Goal: Task Accomplishment & Management: Manage account settings

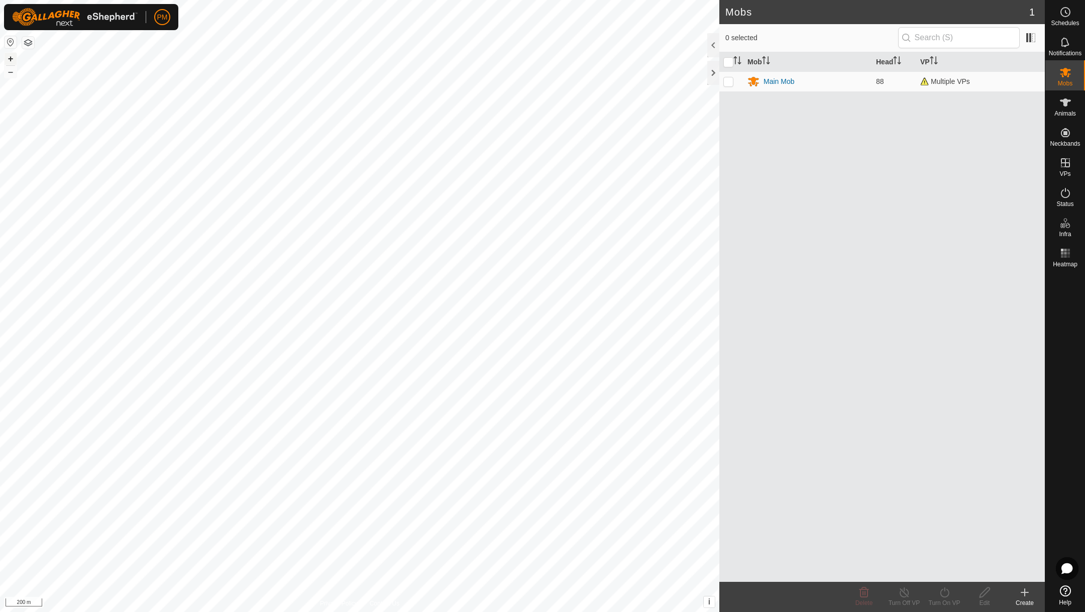
click at [9, 57] on button "+" at bounding box center [11, 59] width 12 height 12
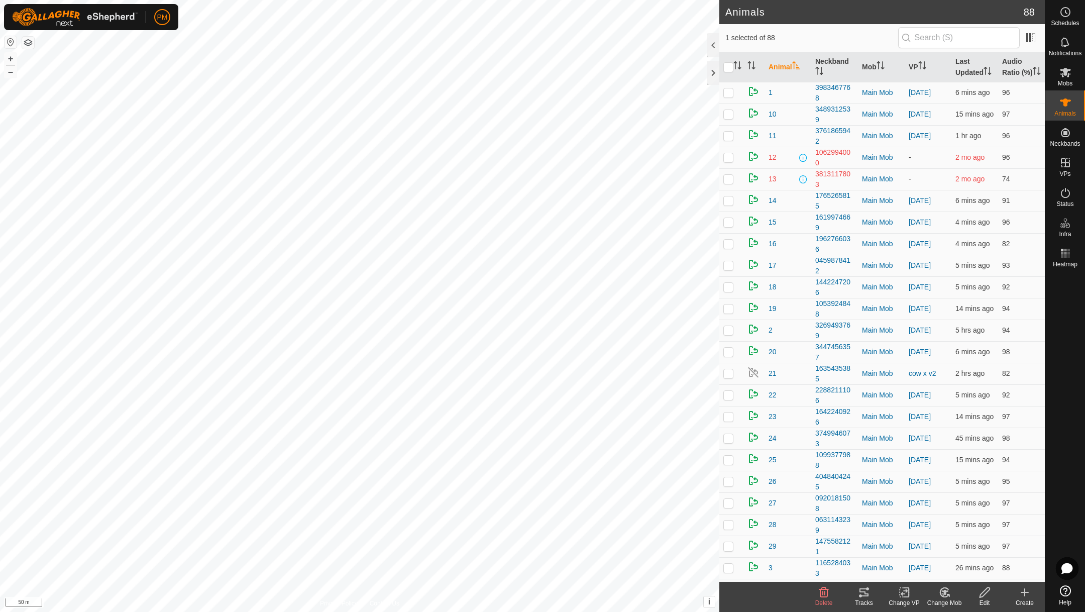
click at [865, 592] on icon at bounding box center [864, 592] width 12 height 12
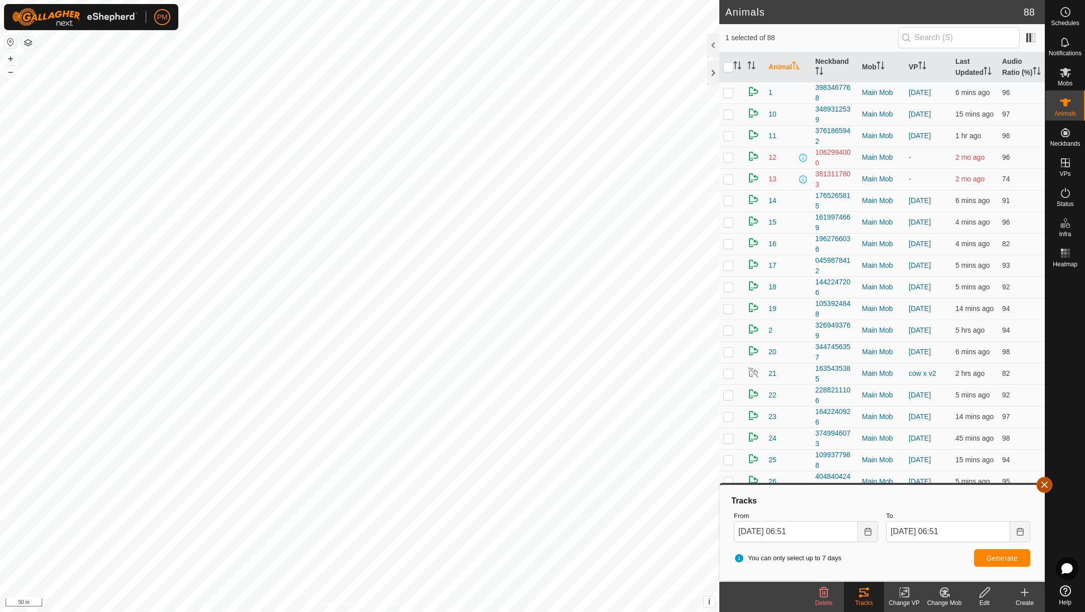
click at [1042, 481] on button "button" at bounding box center [1044, 485] width 16 height 16
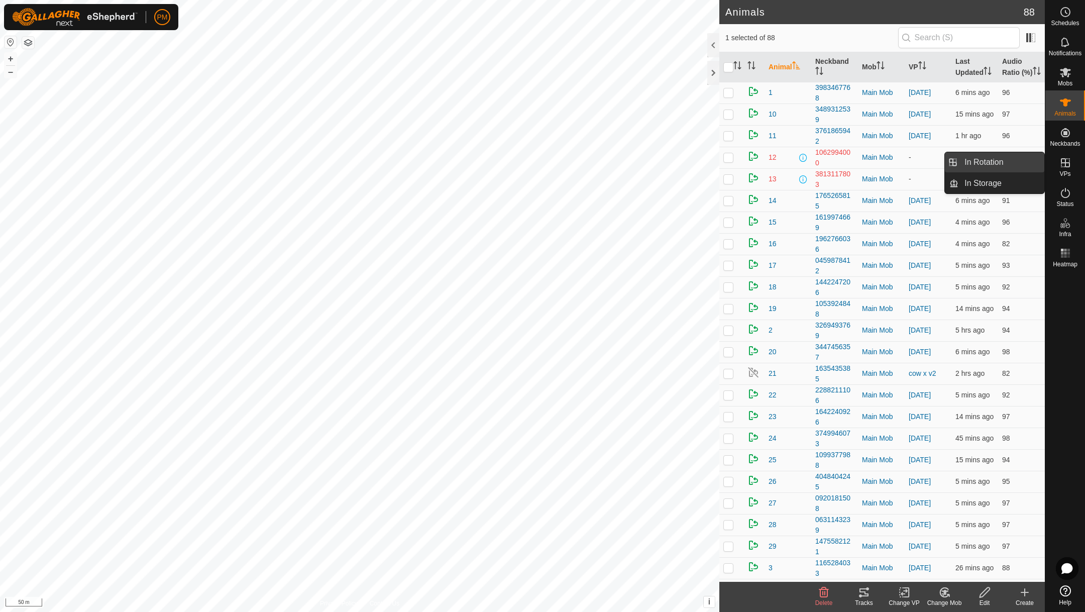
click at [973, 163] on link "In Rotation" at bounding box center [1001, 162] width 86 height 20
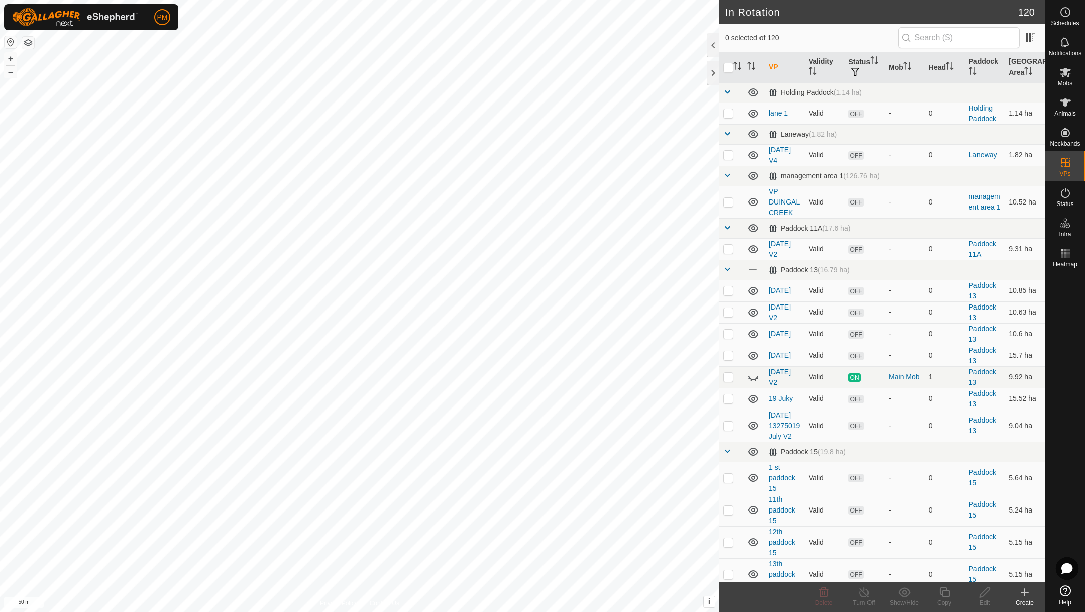
checkbox input "true"
click at [944, 590] on icon at bounding box center [944, 592] width 10 height 10
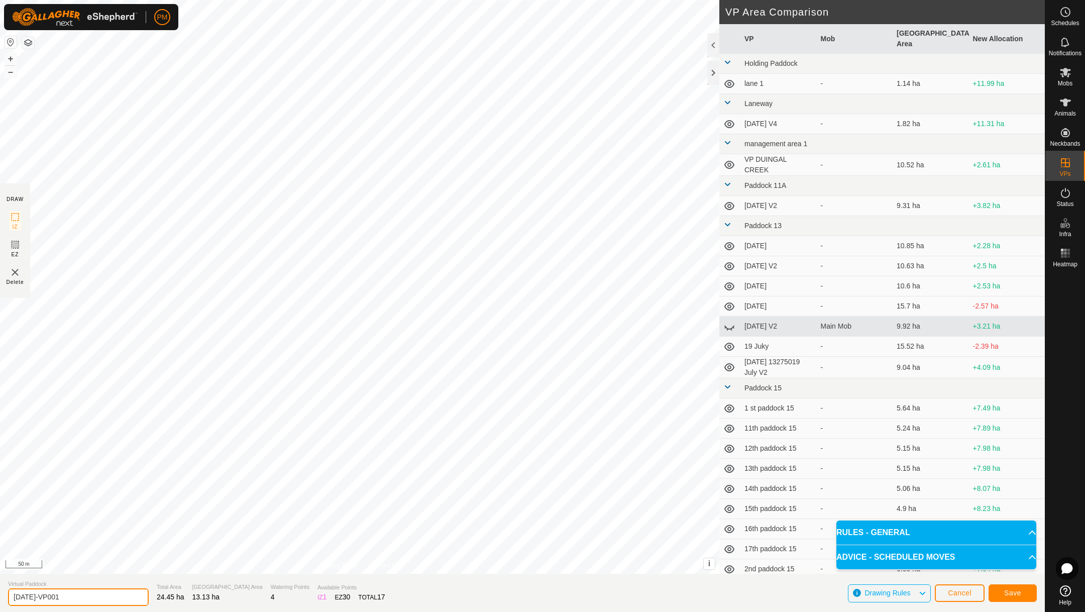
drag, startPoint x: 78, startPoint y: 593, endPoint x: 4, endPoint y: 601, distance: 75.2
click at [4, 601] on section "Virtual Paddock [DATE]-VP001 Total Area 24.45 ha Grazing Area 13.13 ha Watering…" at bounding box center [522, 592] width 1045 height 38
type input "[DATE]"
click at [1005, 593] on span "Save" at bounding box center [1012, 593] width 17 height 8
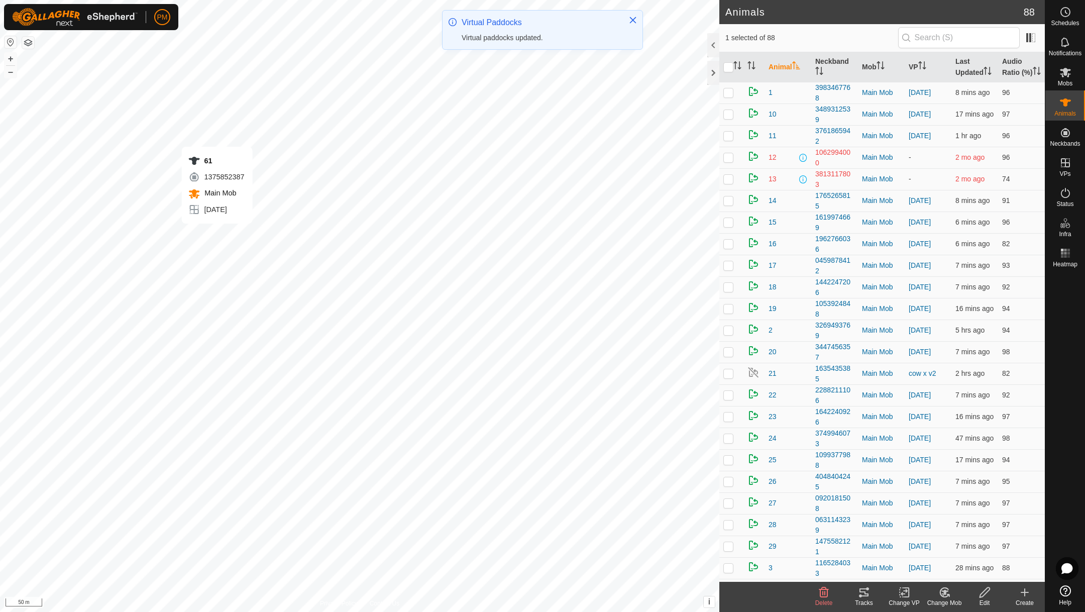
checkbox input "true"
checkbox input "false"
click at [782, 69] on th "Animal" at bounding box center [787, 67] width 47 height 30
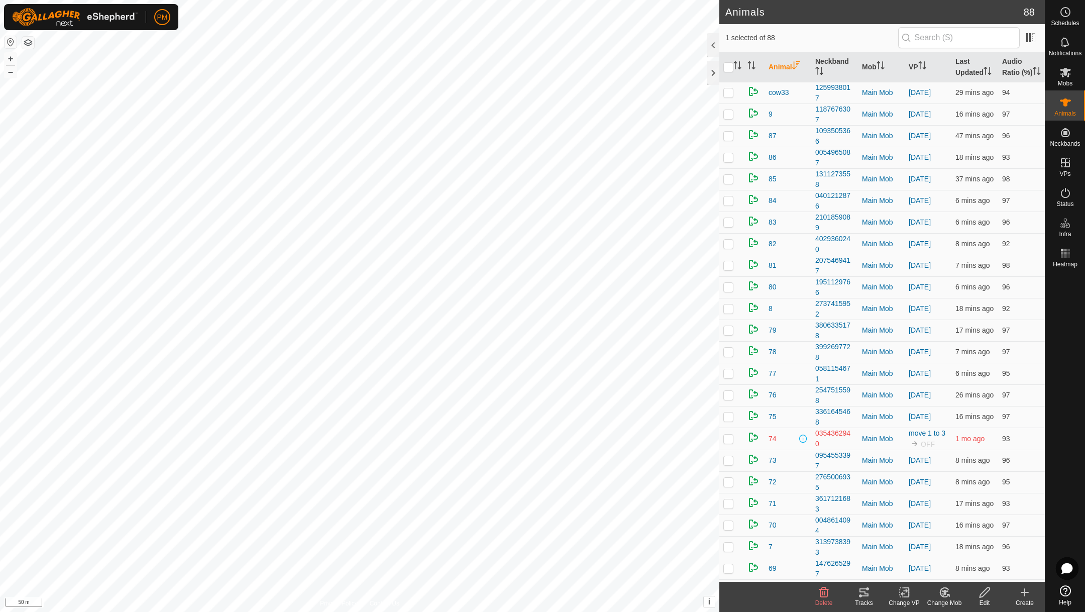
click at [773, 70] on th "Animal" at bounding box center [787, 67] width 47 height 30
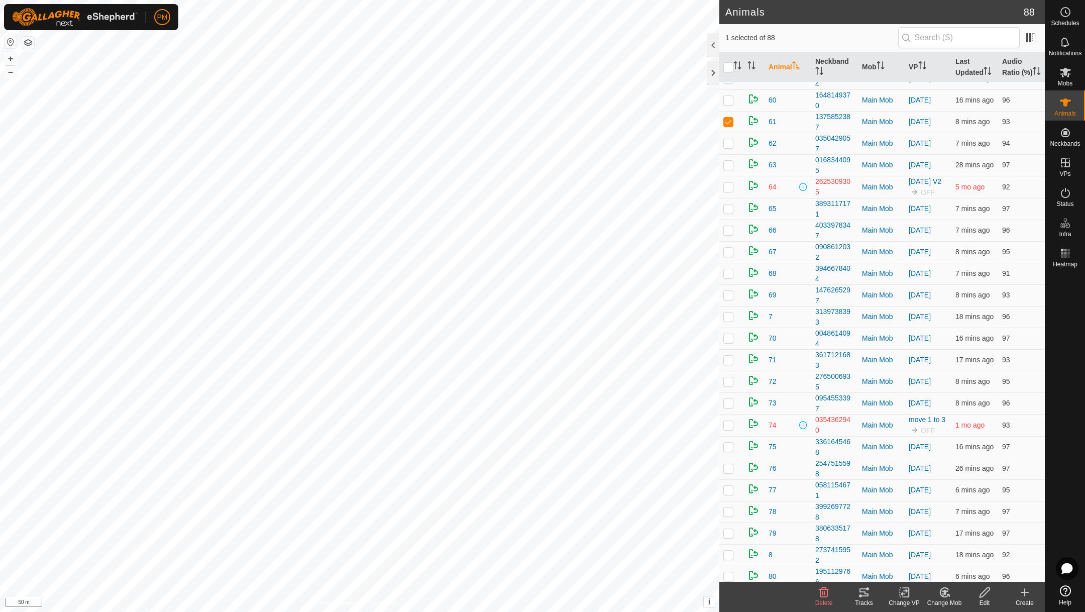
scroll to position [1205, 0]
click at [731, 361] on p-checkbox at bounding box center [728, 357] width 10 height 8
checkbox input "true"
click at [904, 590] on icon at bounding box center [904, 592] width 13 height 12
click at [898, 549] on link "Choose VP..." at bounding box center [933, 548] width 99 height 20
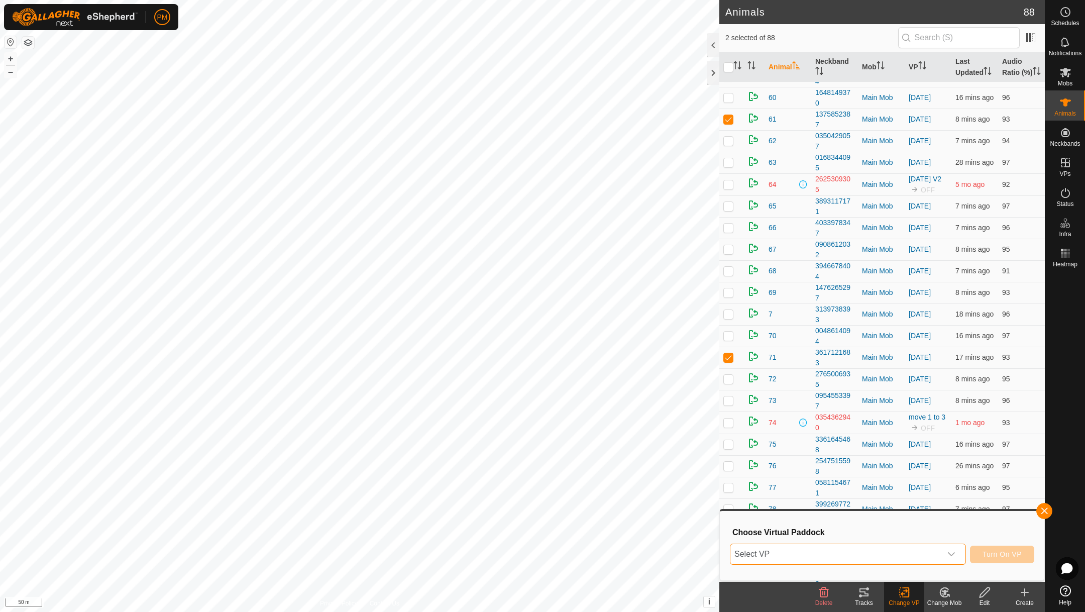
click at [846, 553] on span "Select VP" at bounding box center [835, 554] width 211 height 20
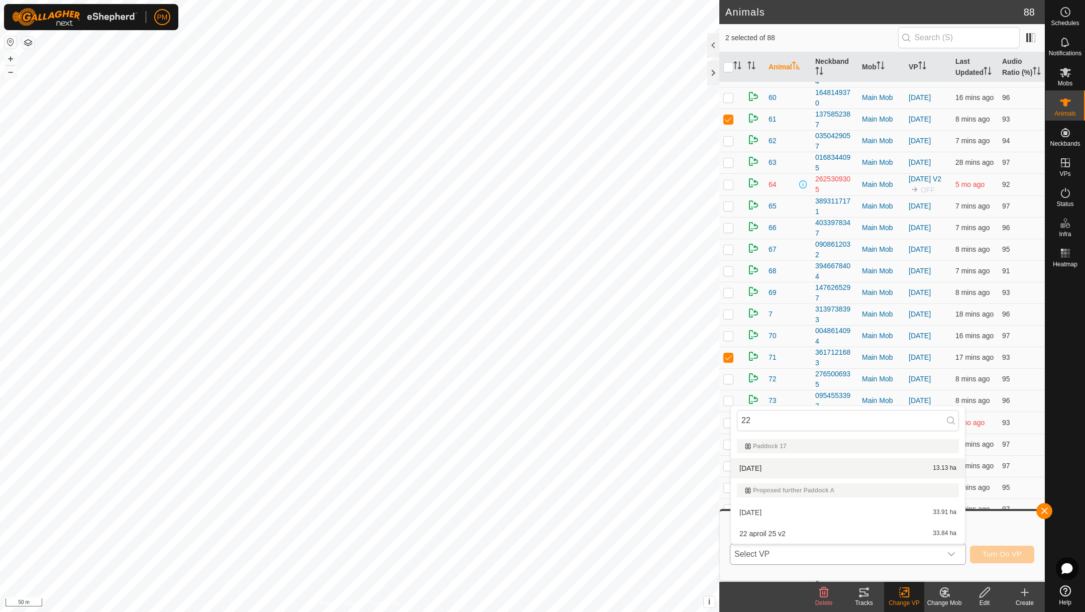
type input "22"
click at [774, 464] on li "[DATE] 13.13 ha" at bounding box center [848, 468] width 234 height 20
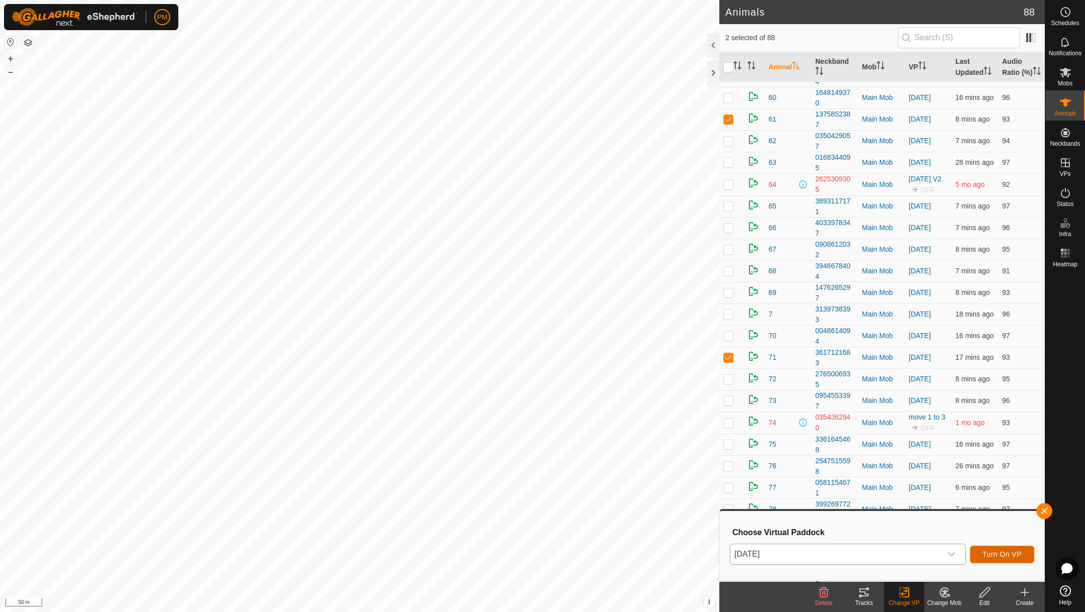
click at [1002, 550] on span "Turn On VP" at bounding box center [1001, 554] width 39 height 8
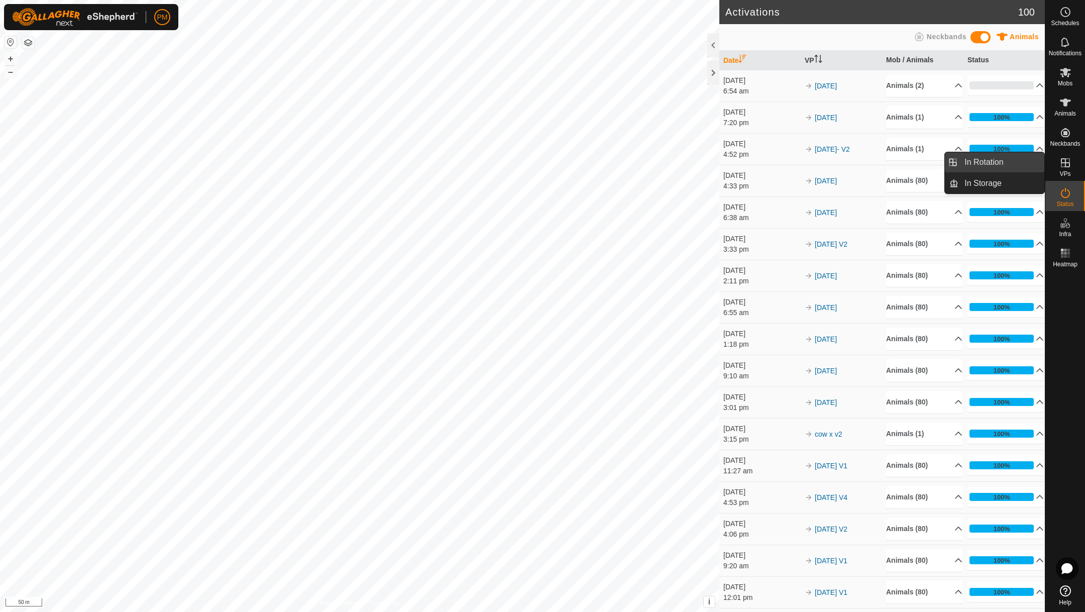
click at [966, 166] on link "In Rotation" at bounding box center [1001, 162] width 86 height 20
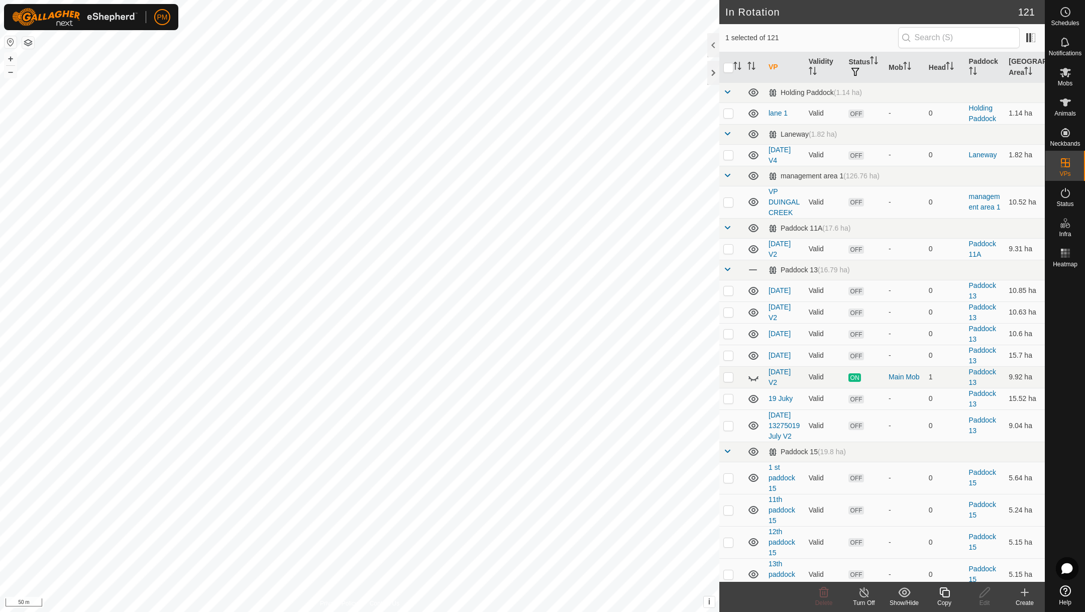
checkbox input "true"
checkbox input "false"
click at [946, 591] on icon at bounding box center [944, 592] width 13 height 12
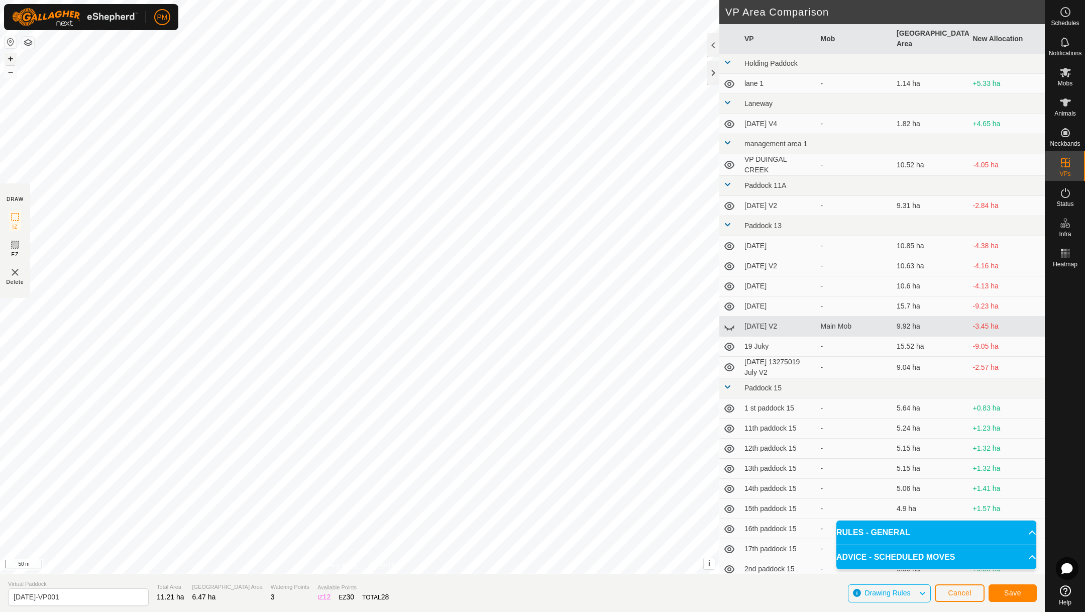
click at [12, 57] on button "+" at bounding box center [11, 59] width 12 height 12
drag, startPoint x: 78, startPoint y: 594, endPoint x: 0, endPoint y: 598, distance: 77.9
click at [0, 598] on section "Virtual Paddock [DATE]-VP001 Total Area 11.18 ha Grazing Area 6.47 ha Watering …" at bounding box center [522, 592] width 1045 height 38
type input "[DATE] v2"
click at [1022, 593] on button "Save" at bounding box center [1012, 593] width 48 height 18
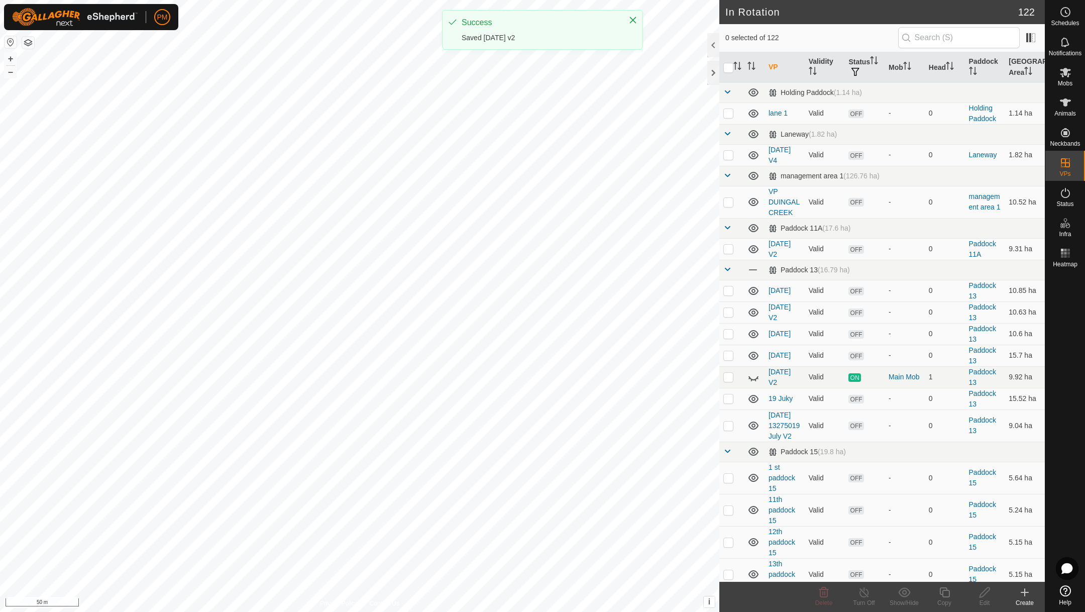
click at [29, 42] on button "button" at bounding box center [28, 43] width 12 height 12
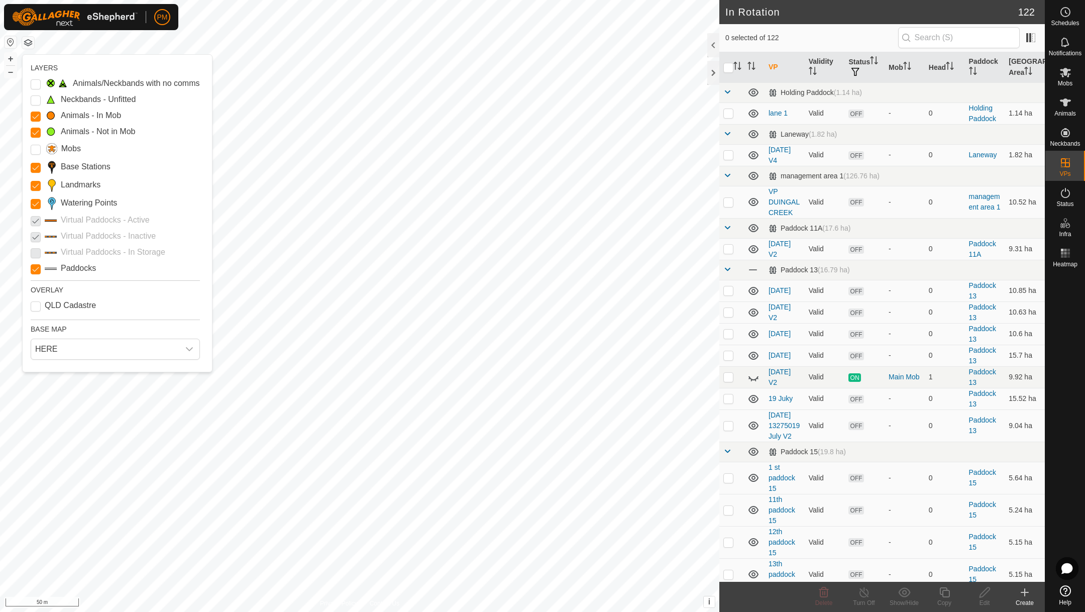
click at [35, 220] on p-checkbox at bounding box center [36, 220] width 10 height 12
click at [37, 239] on p-checkbox at bounding box center [36, 236] width 10 height 12
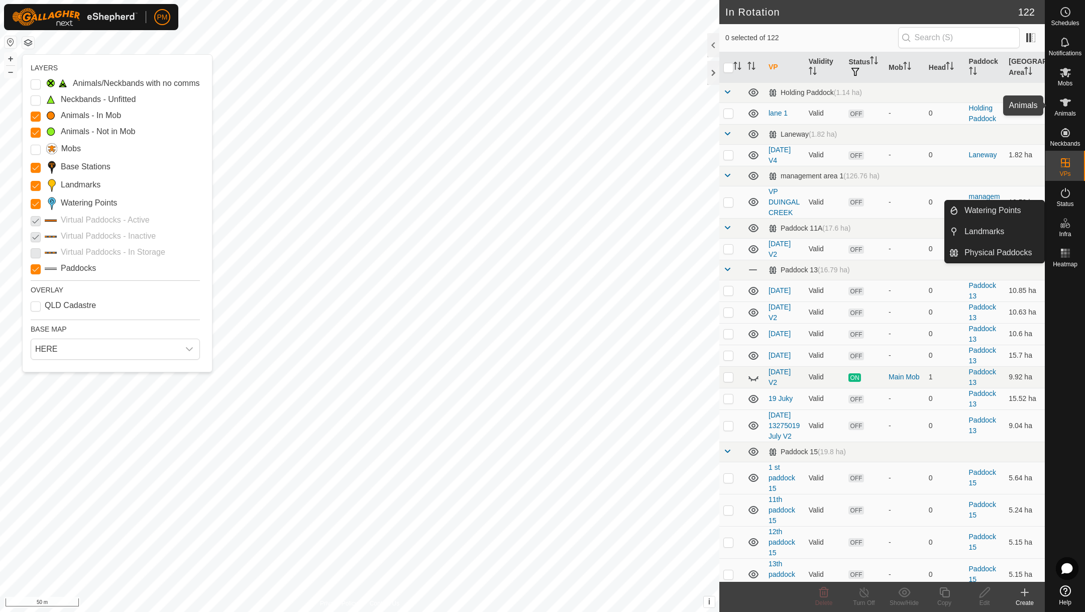
click at [1066, 106] on icon at bounding box center [1065, 102] width 12 height 12
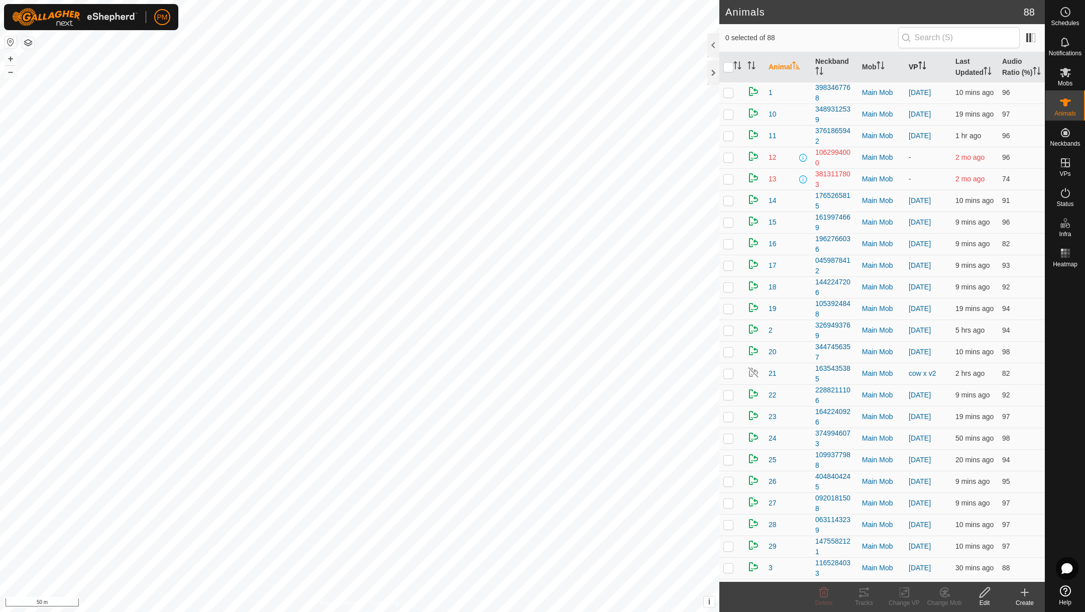
click at [909, 68] on th "VP" at bounding box center [927, 67] width 47 height 30
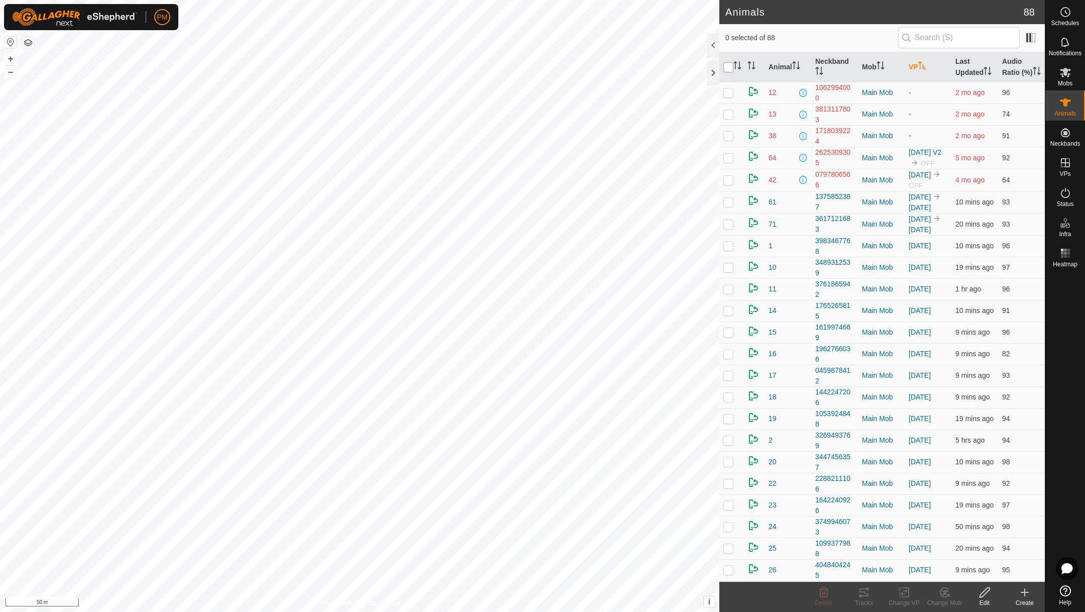
click at [726, 72] on input "checkbox" at bounding box center [728, 67] width 10 height 10
checkbox input "true"
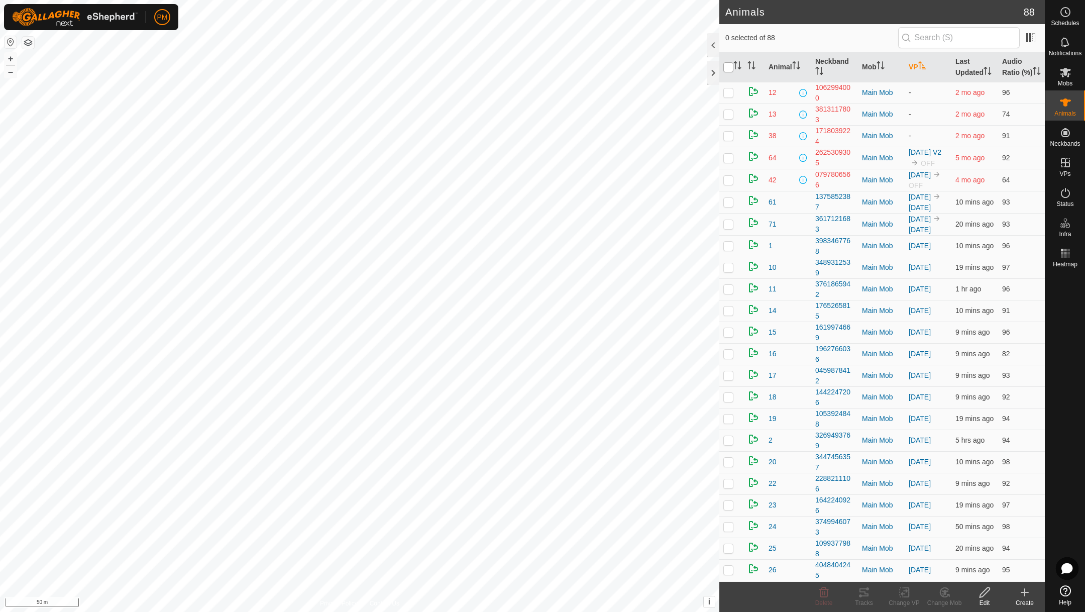
checkbox input "true"
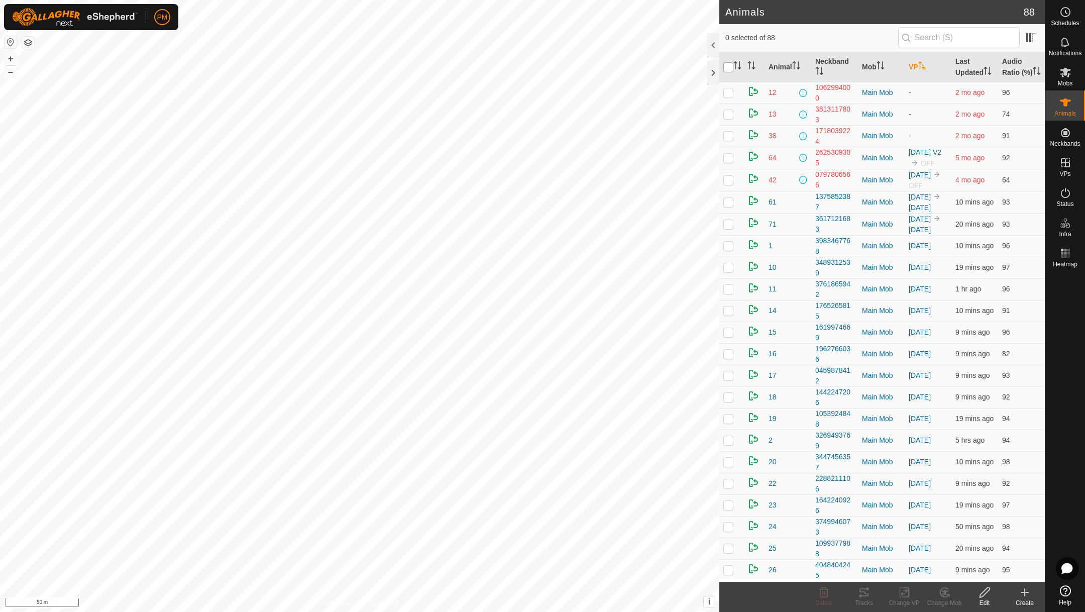
checkbox input "true"
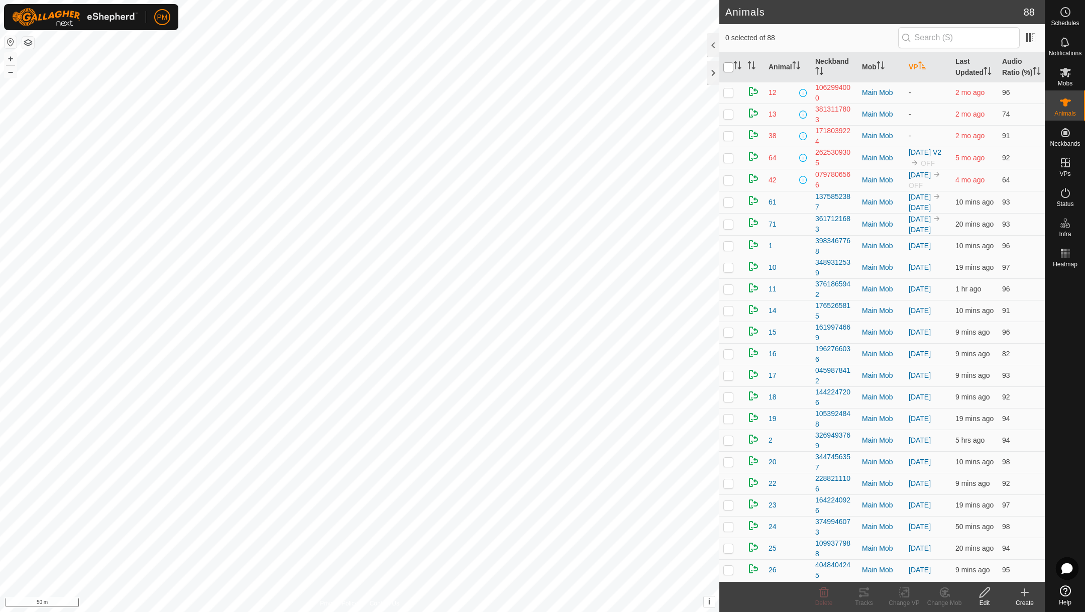
checkbox input "true"
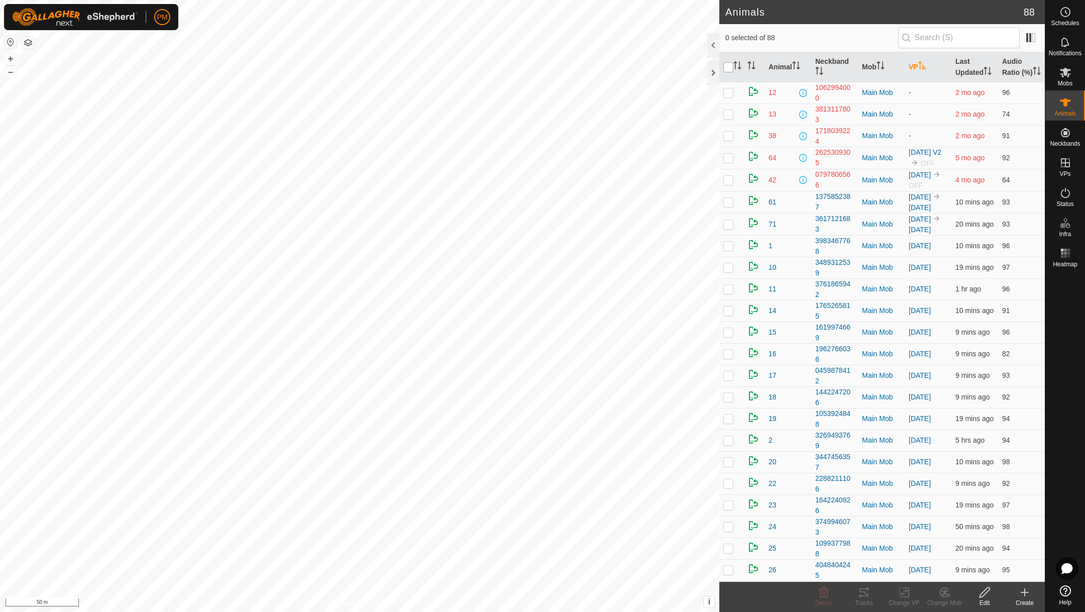
checkbox input "true"
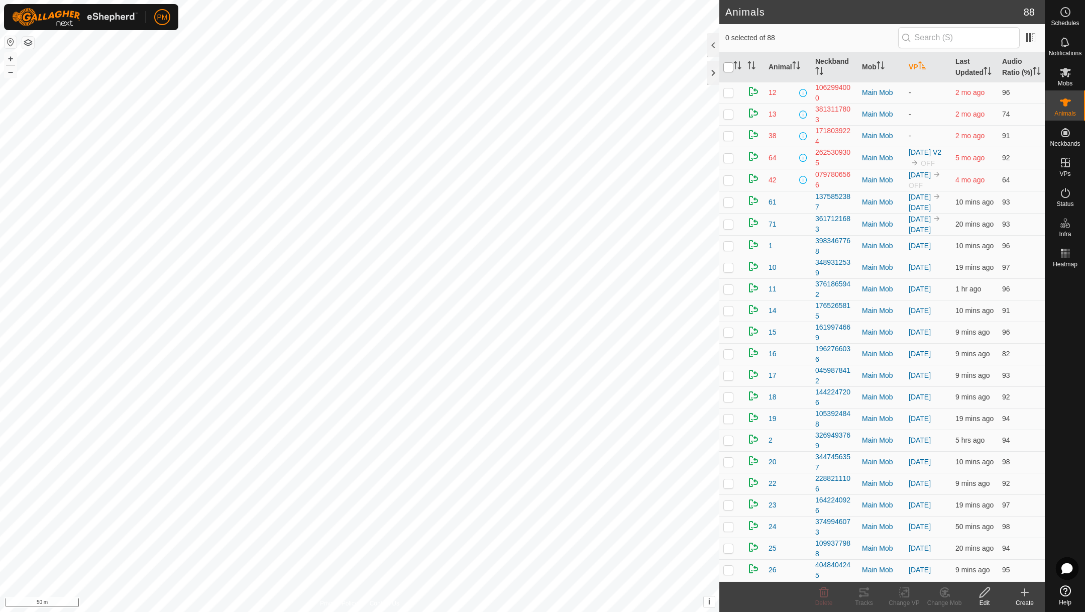
checkbox input "true"
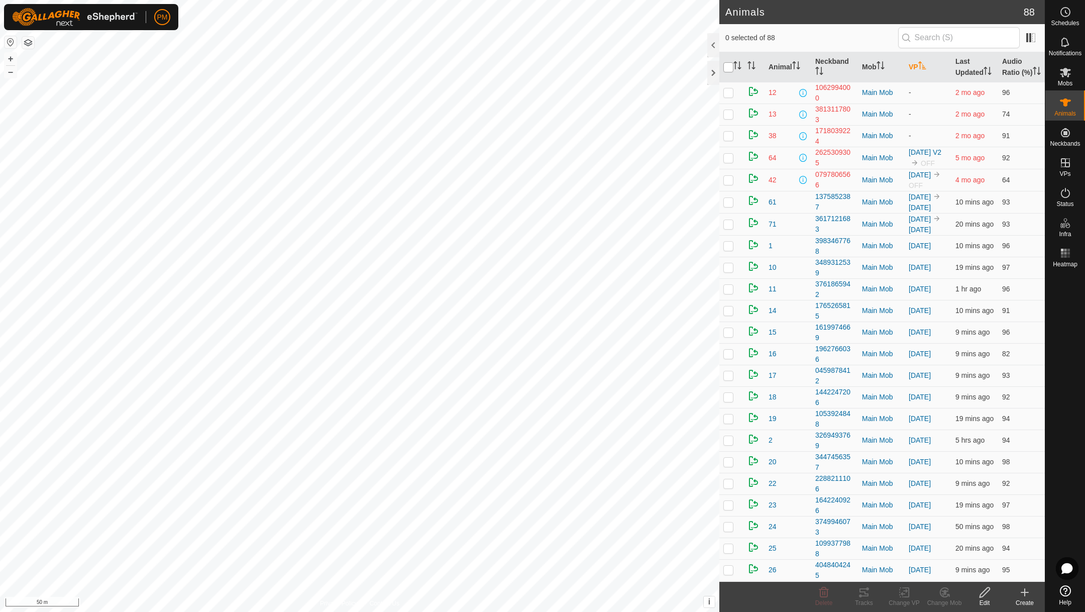
checkbox input "true"
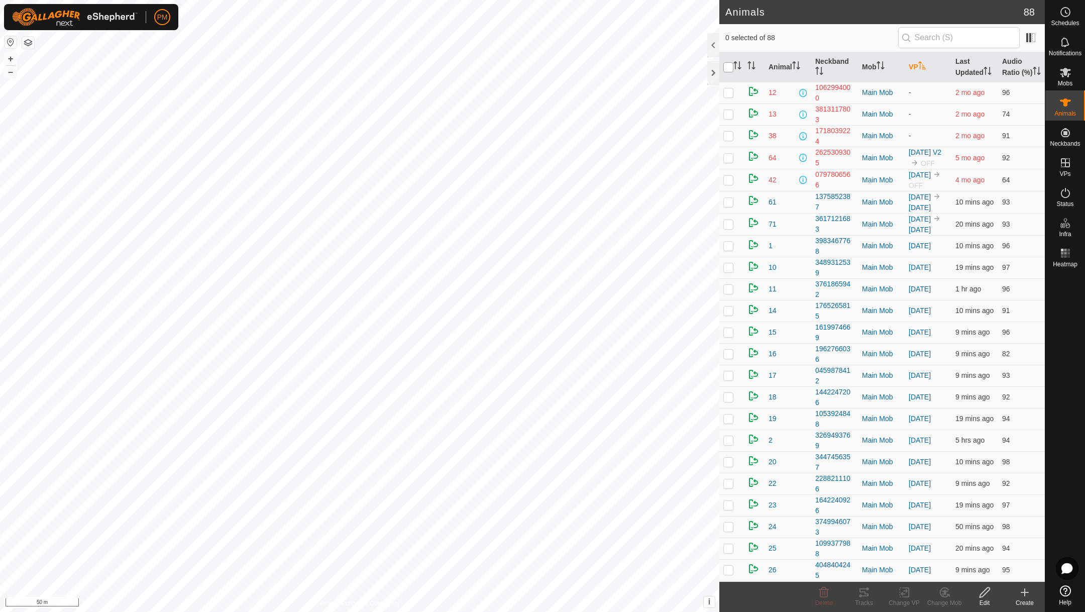
checkbox input "true"
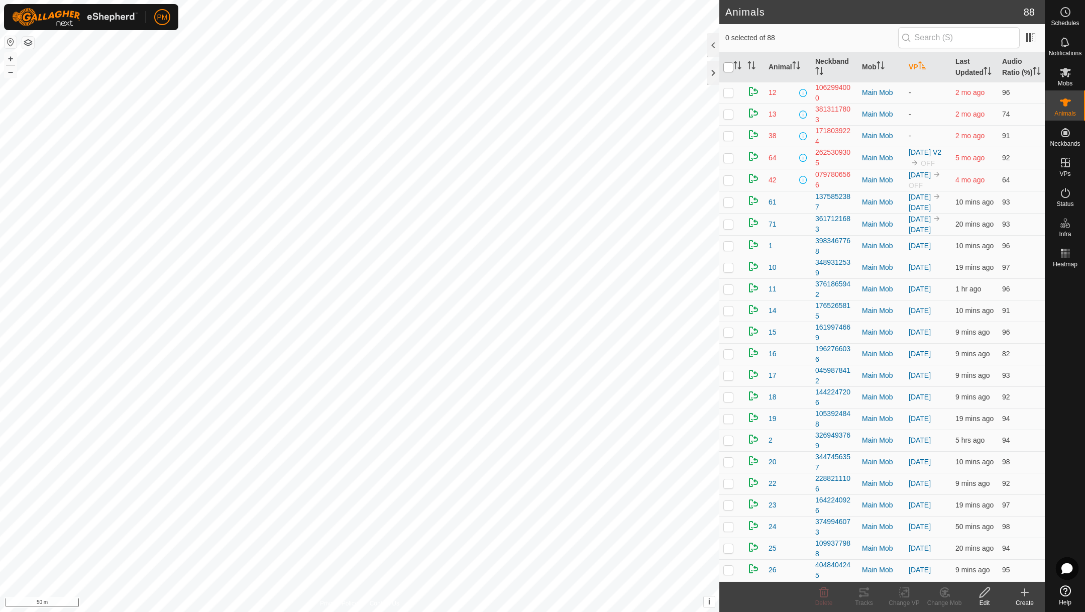
checkbox input "true"
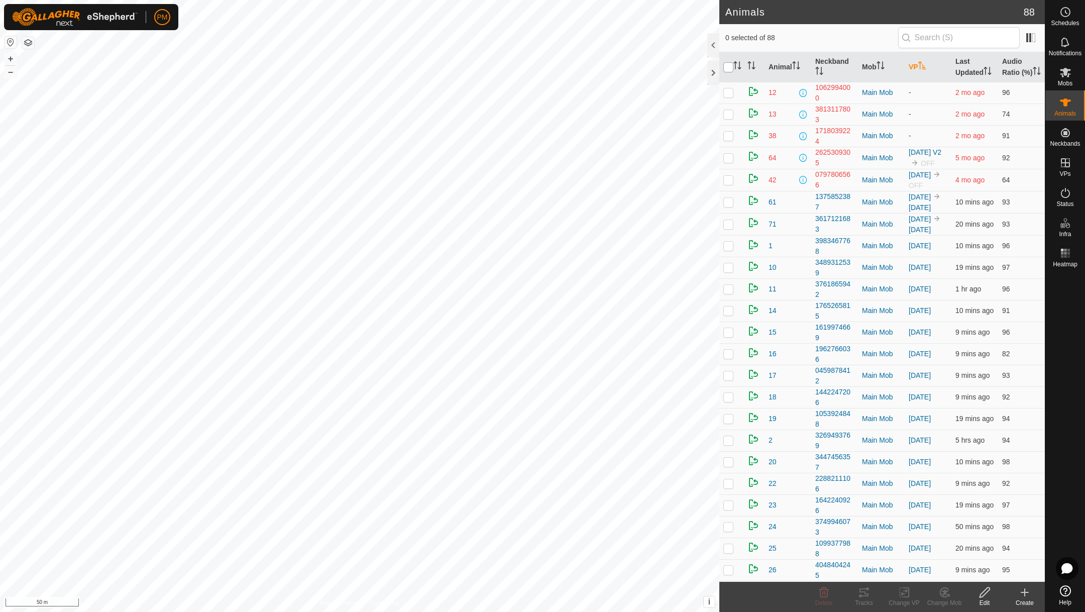
checkbox input "true"
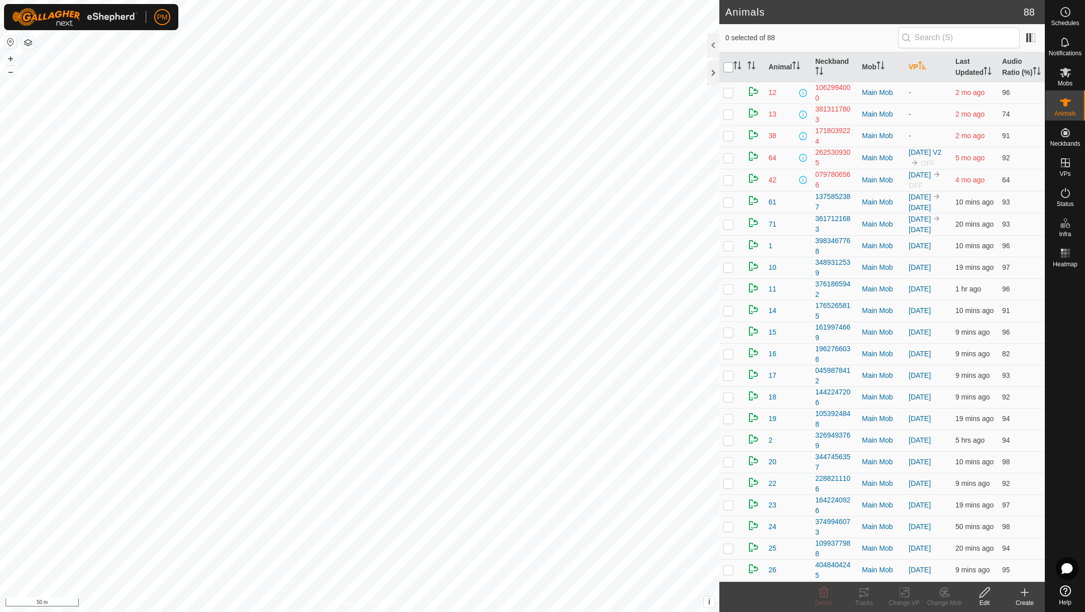
checkbox input "true"
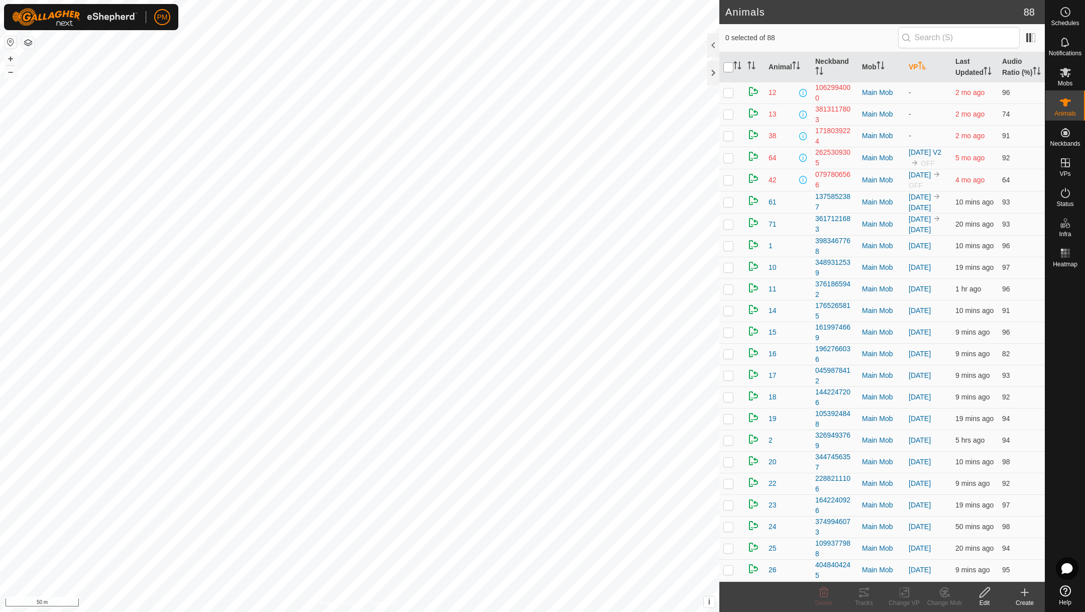
checkbox input "true"
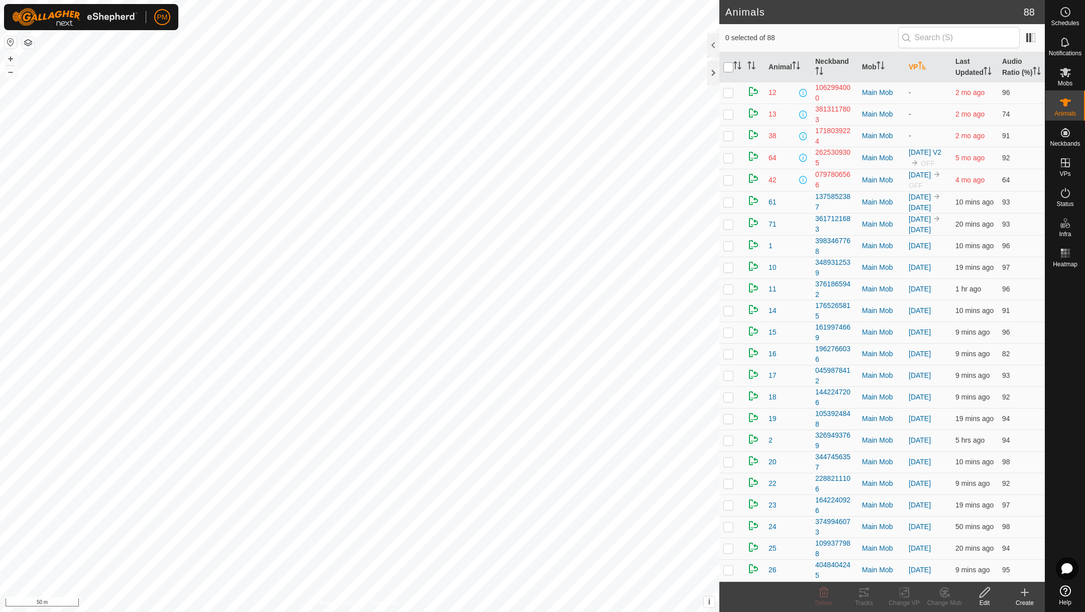
checkbox input "true"
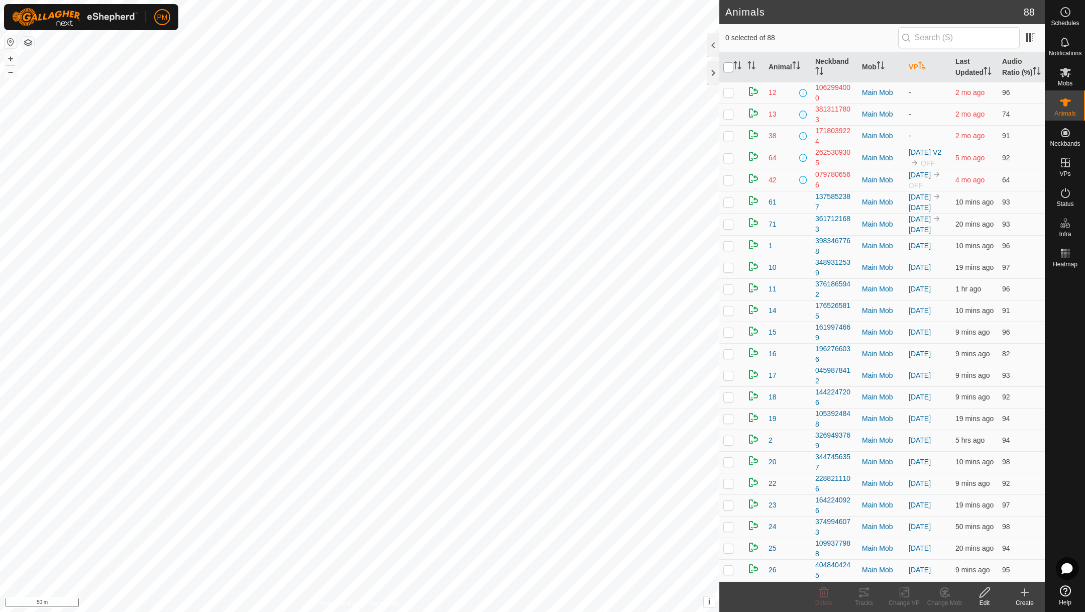
checkbox input "true"
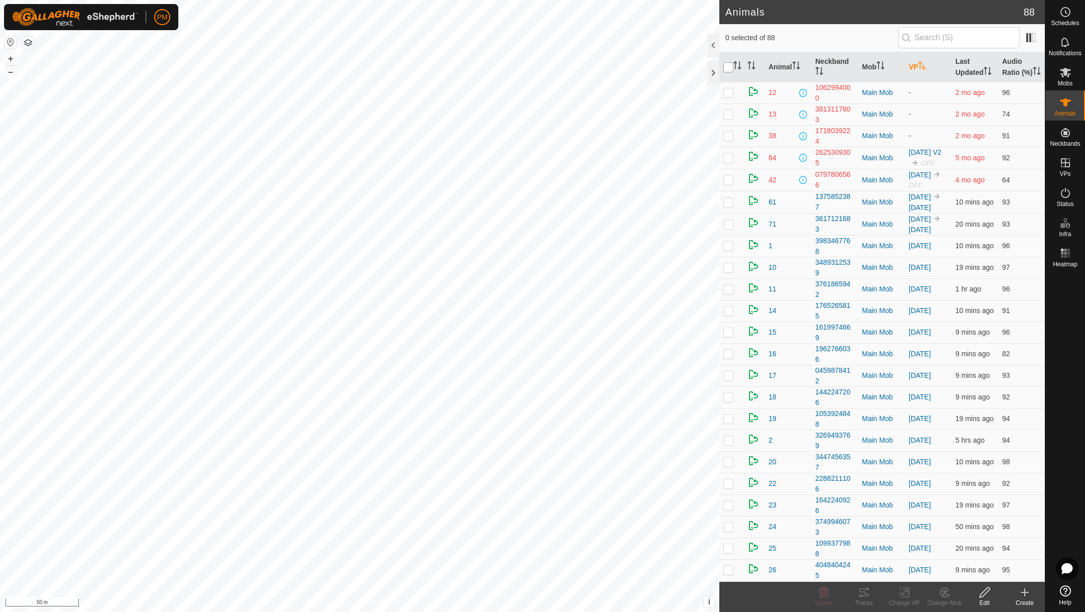
checkbox input "true"
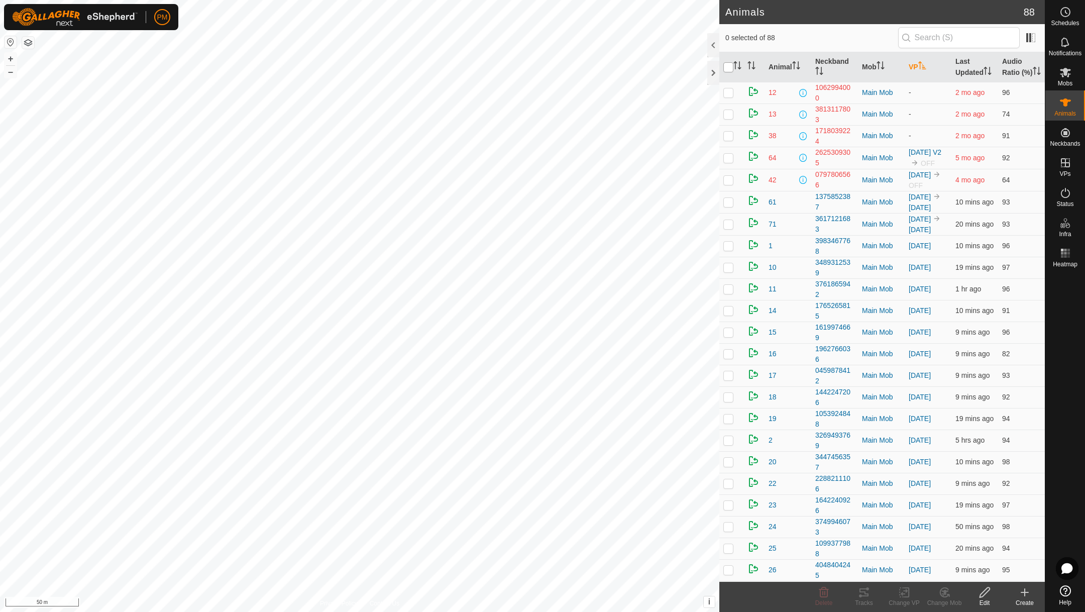
checkbox input "true"
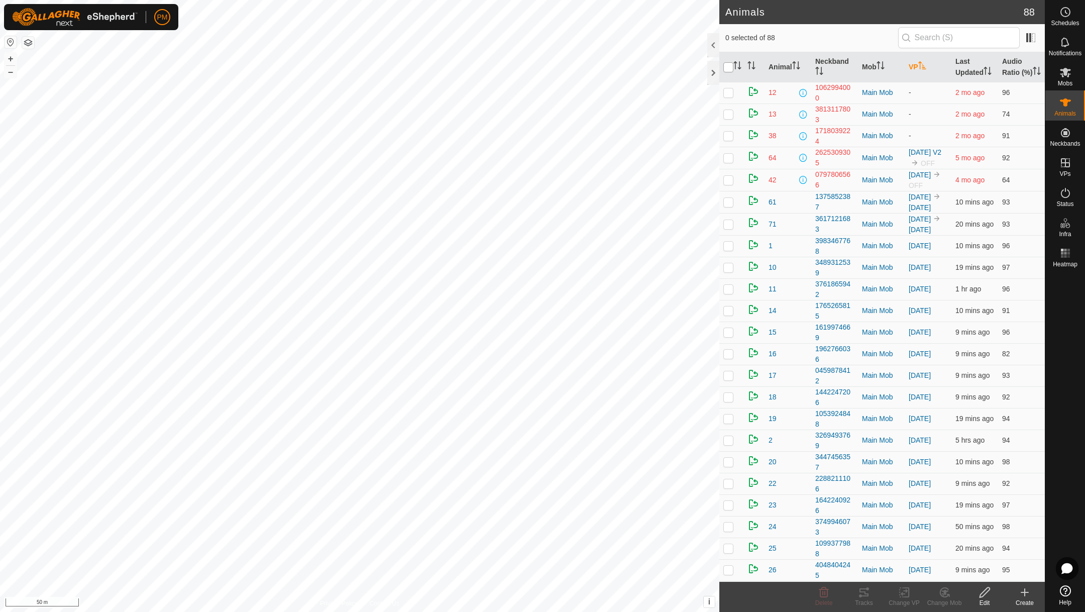
checkbox input "true"
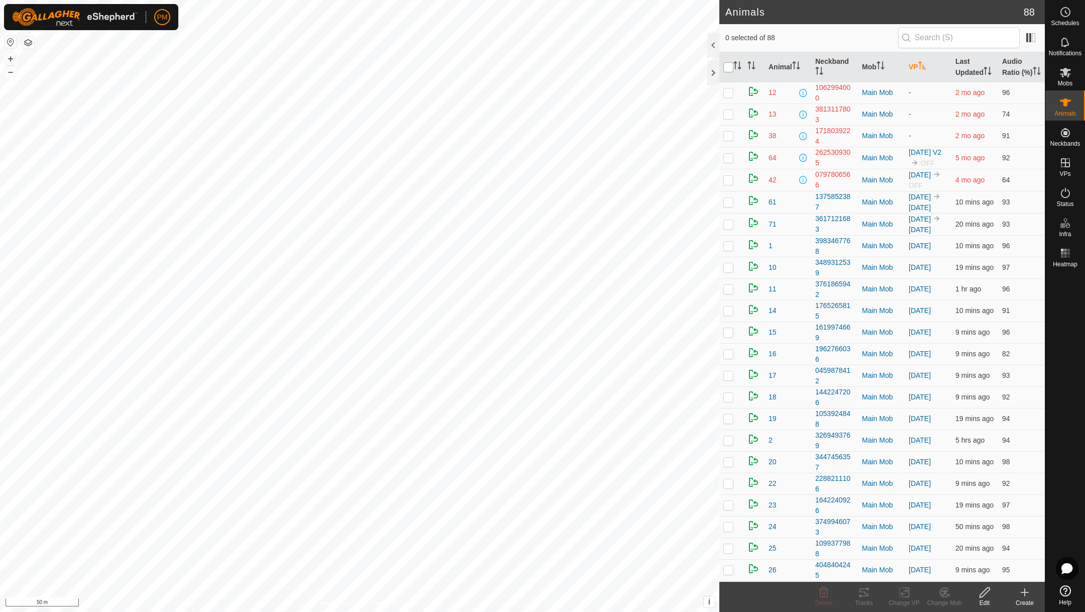
checkbox input "true"
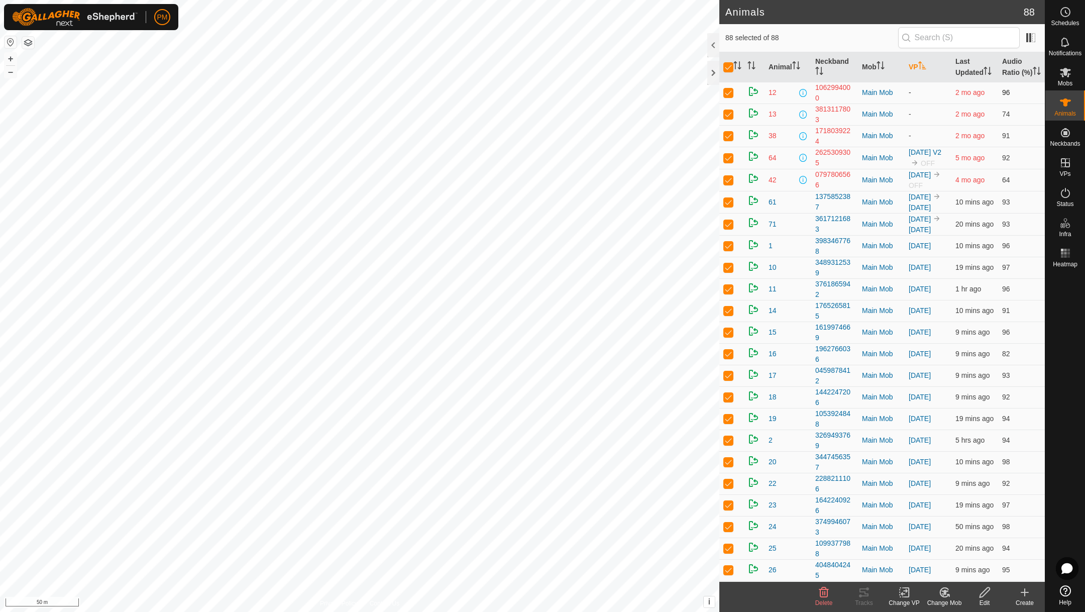
click at [728, 96] on p-checkbox at bounding box center [728, 92] width 10 height 8
checkbox input "false"
click at [729, 118] on p-checkbox at bounding box center [728, 114] width 10 height 8
checkbox input "false"
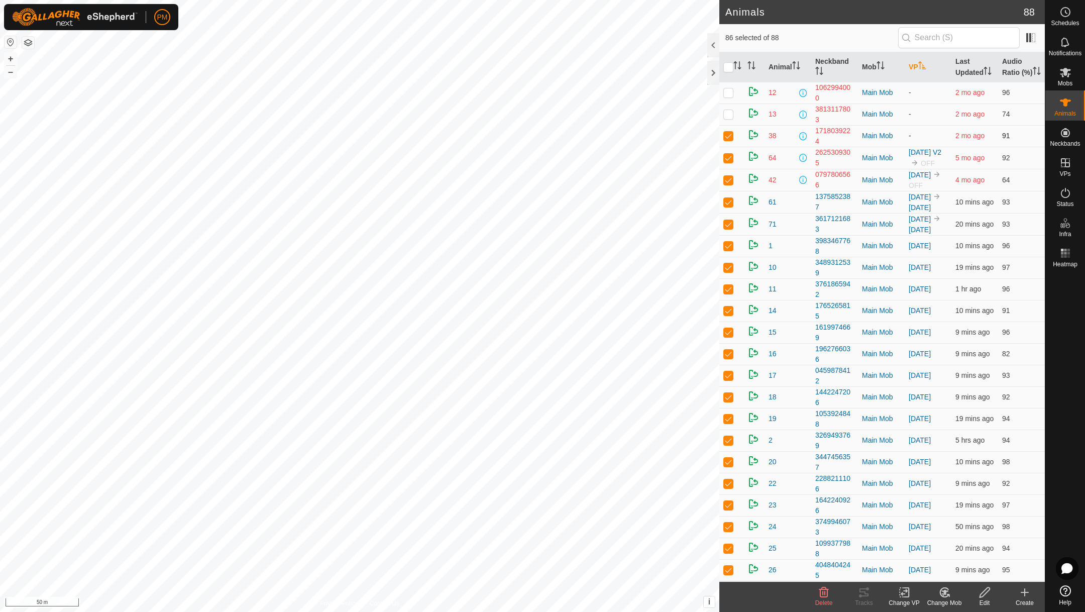
click at [728, 140] on p-checkbox at bounding box center [728, 136] width 10 height 8
checkbox input "false"
click at [728, 162] on p-checkbox at bounding box center [728, 158] width 10 height 8
checkbox input "false"
click at [728, 184] on p-checkbox at bounding box center [728, 180] width 10 height 8
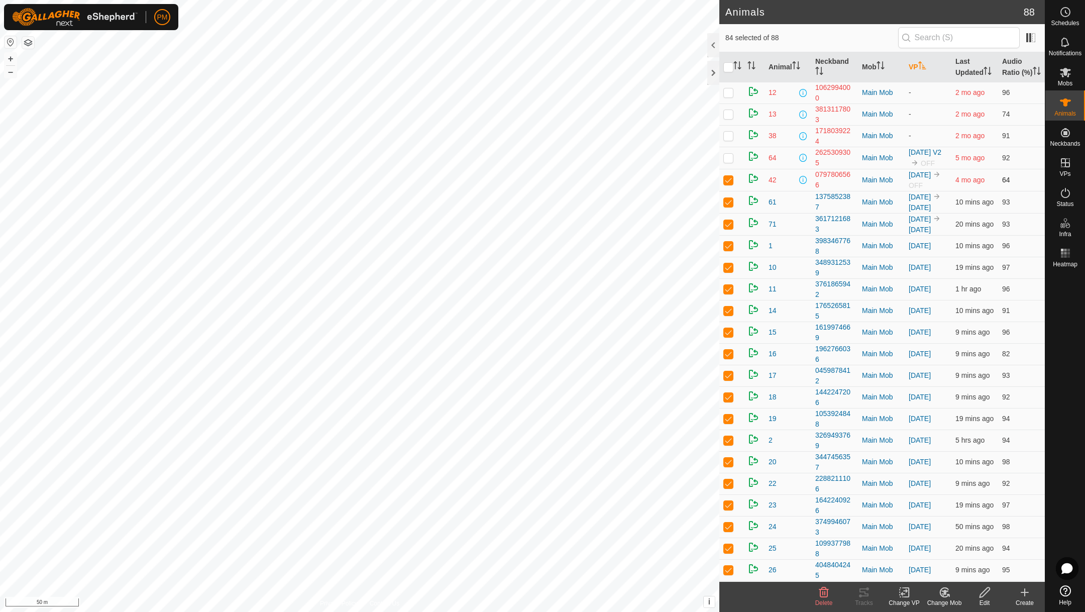
checkbox input "false"
click at [727, 206] on p-checkbox at bounding box center [728, 202] width 10 height 8
checkbox input "false"
click at [729, 228] on p-checkbox at bounding box center [728, 224] width 10 height 8
checkbox input "false"
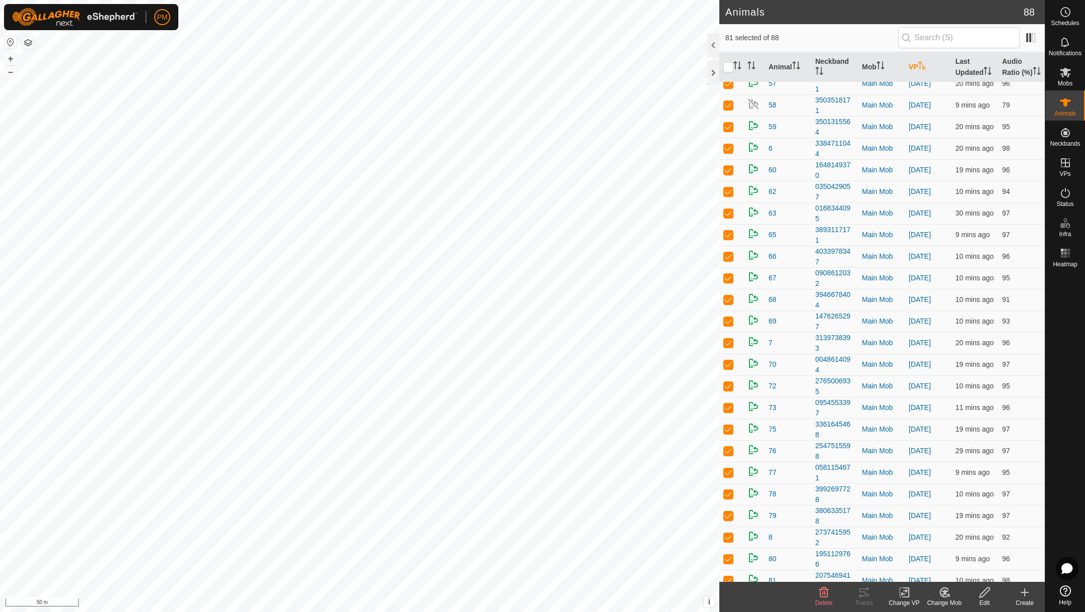
scroll to position [1491, 0]
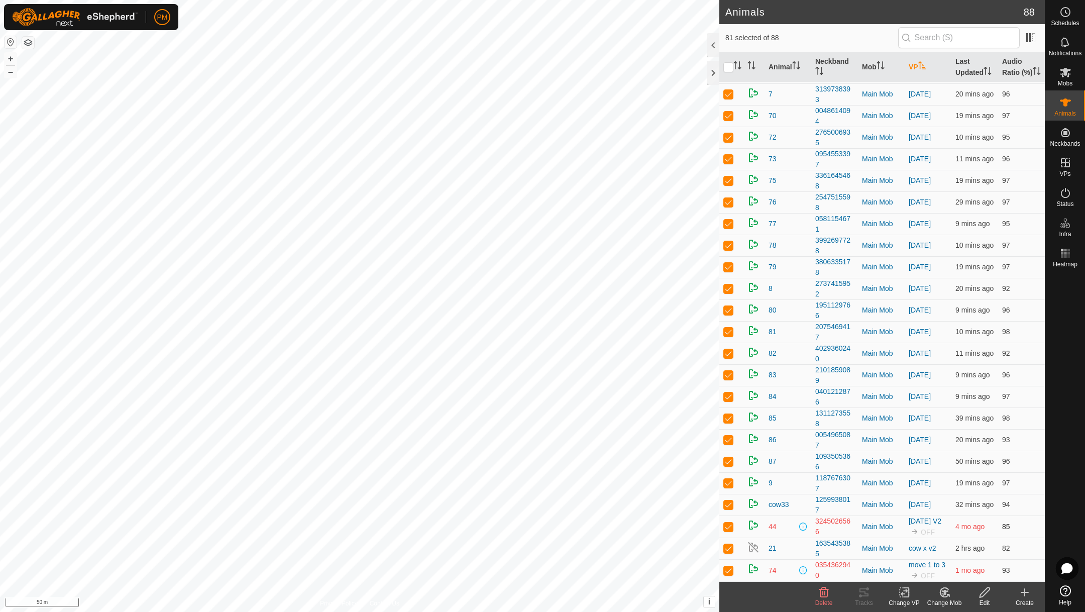
click at [730, 524] on p-checkbox at bounding box center [728, 526] width 10 height 8
checkbox input "false"
click at [728, 545] on p-checkbox at bounding box center [728, 548] width 10 height 8
checkbox input "false"
click at [730, 569] on p-checkbox at bounding box center [728, 570] width 10 height 8
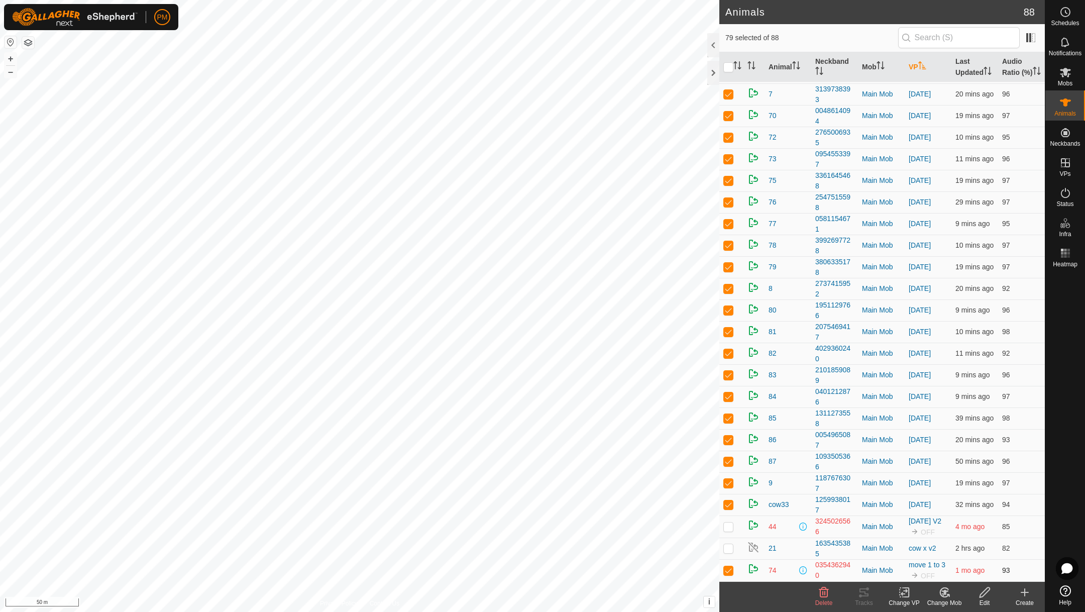
checkbox input "false"
click at [902, 588] on icon at bounding box center [904, 592] width 13 height 12
click at [912, 546] on link "Choose VP..." at bounding box center [933, 548] width 99 height 20
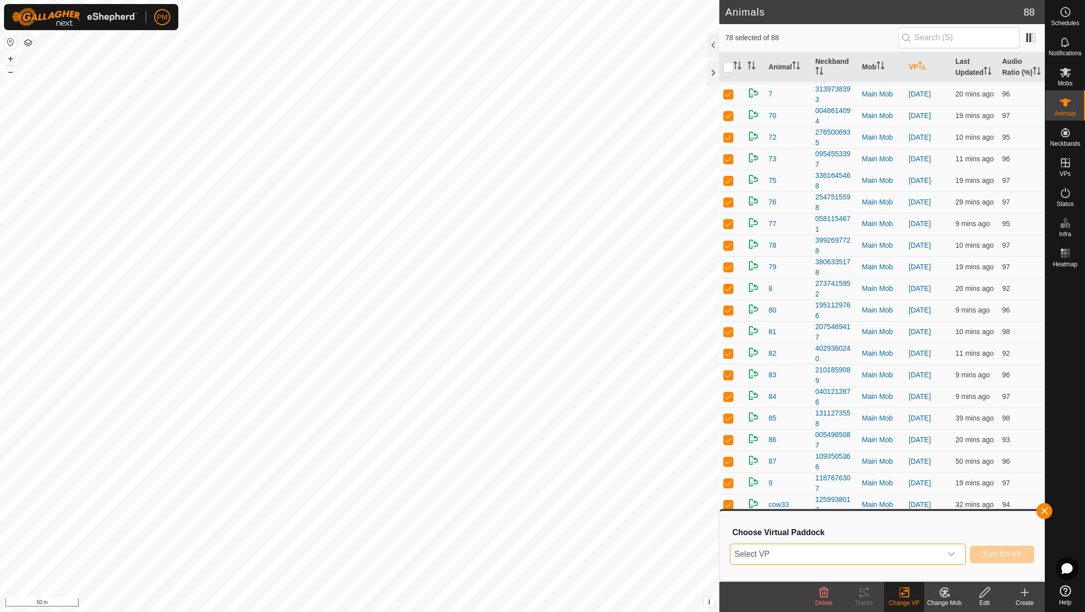
click at [866, 549] on span "Select VP" at bounding box center [835, 554] width 211 height 20
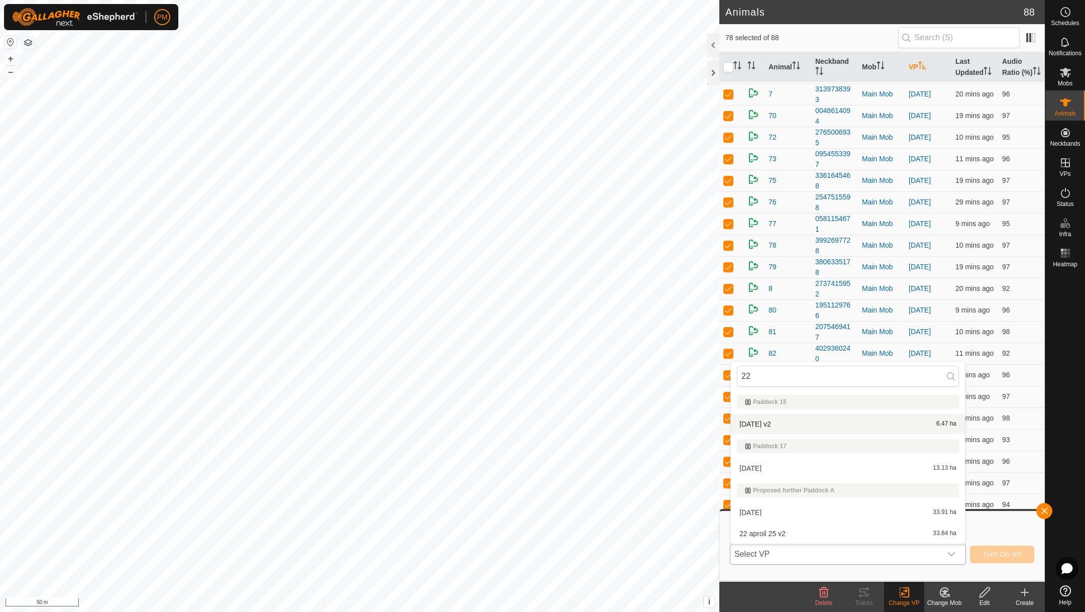
type input "22"
click at [773, 424] on li "[DATE] v2 6.47 ha" at bounding box center [848, 424] width 234 height 20
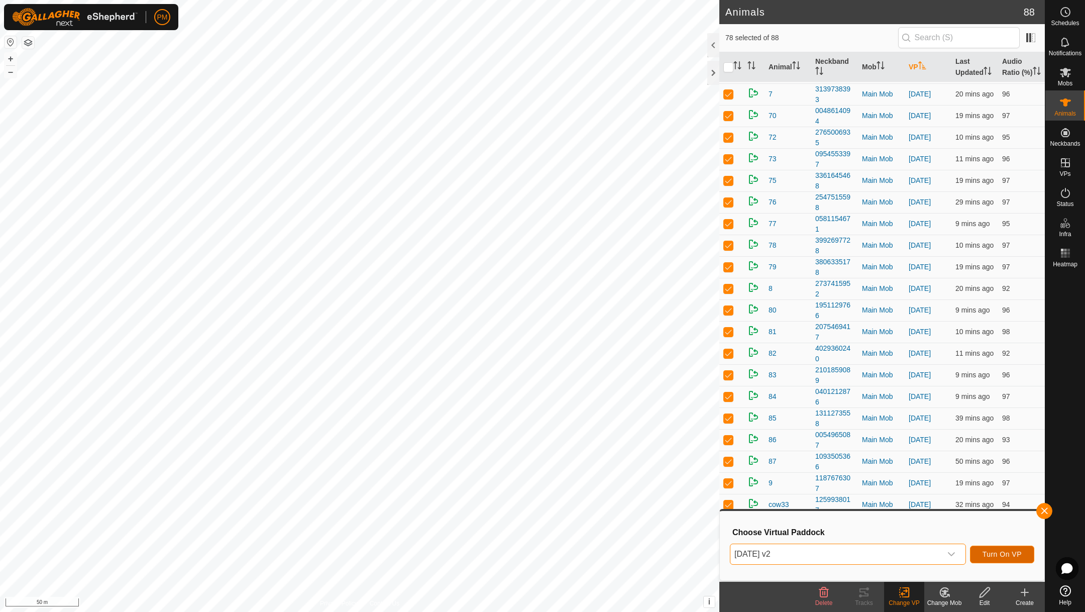
click at [1005, 550] on span "Turn On VP" at bounding box center [1001, 554] width 39 height 8
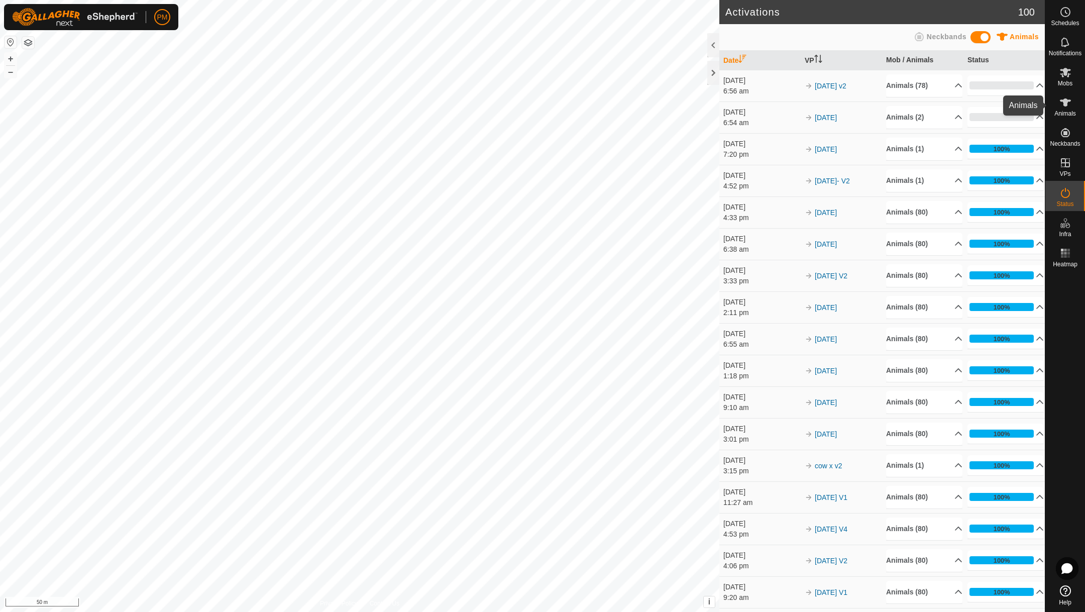
click at [1064, 97] on icon at bounding box center [1065, 102] width 12 height 12
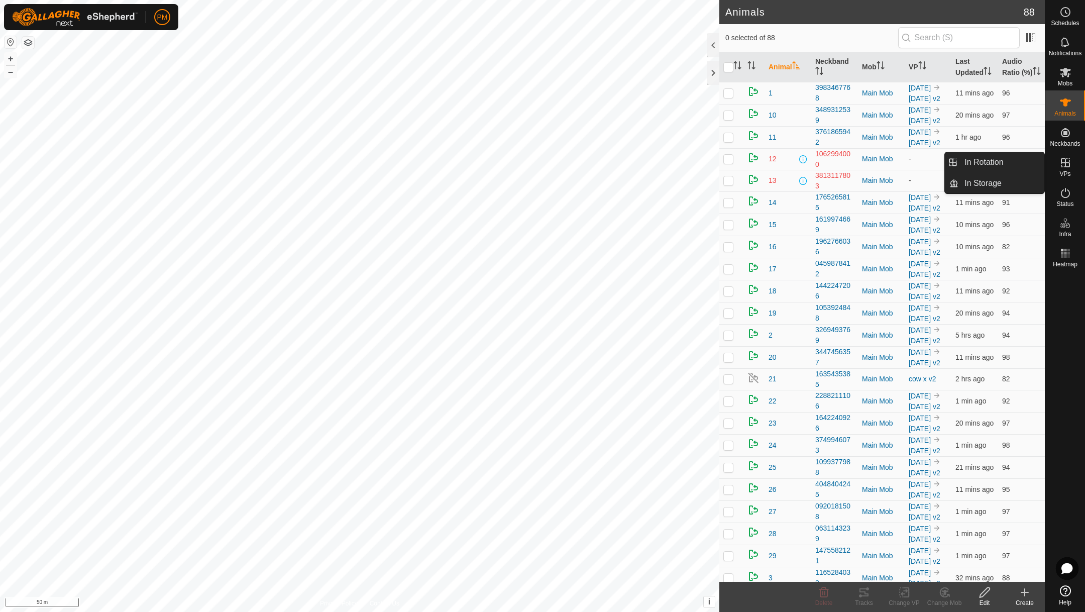
click at [1067, 160] on icon at bounding box center [1065, 163] width 12 height 12
click at [1062, 166] on icon at bounding box center [1065, 163] width 12 height 12
click at [990, 162] on link "In Rotation" at bounding box center [1001, 162] width 86 height 20
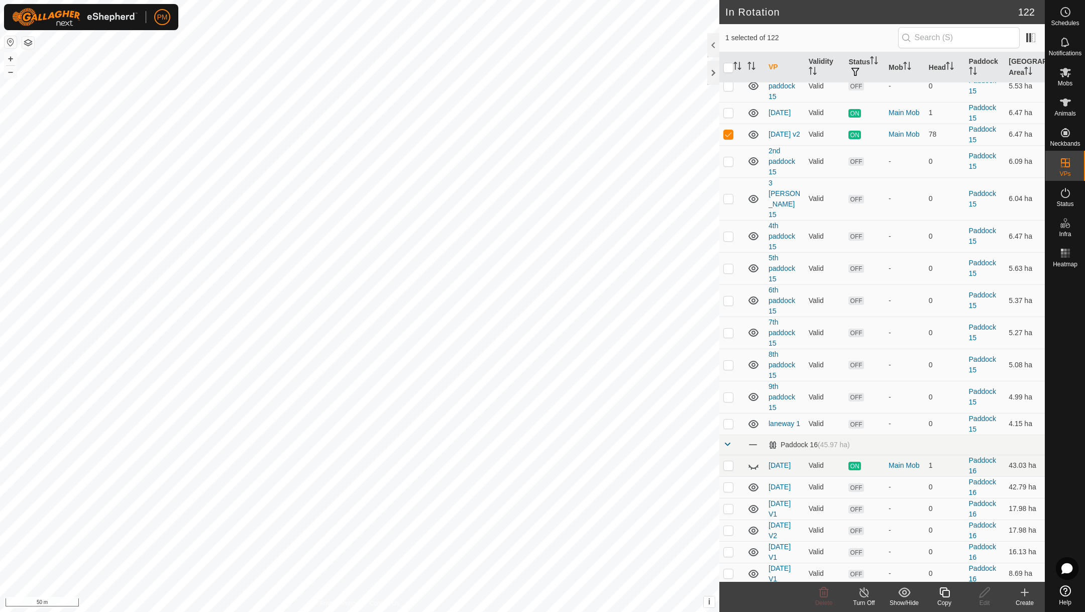
scroll to position [616, 0]
click at [727, 139] on p-tablecheckbox at bounding box center [728, 135] width 10 height 8
checkbox input "false"
click at [28, 39] on button "button" at bounding box center [28, 43] width 12 height 12
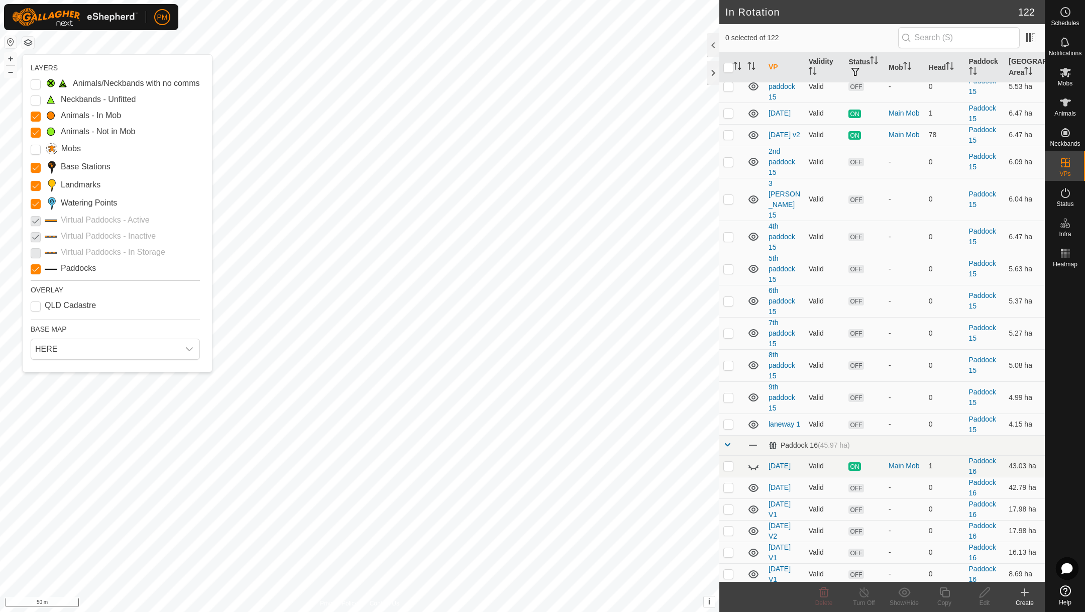
click at [35, 221] on p-checkbox at bounding box center [36, 220] width 10 height 12
click at [1064, 102] on icon at bounding box center [1065, 102] width 11 height 8
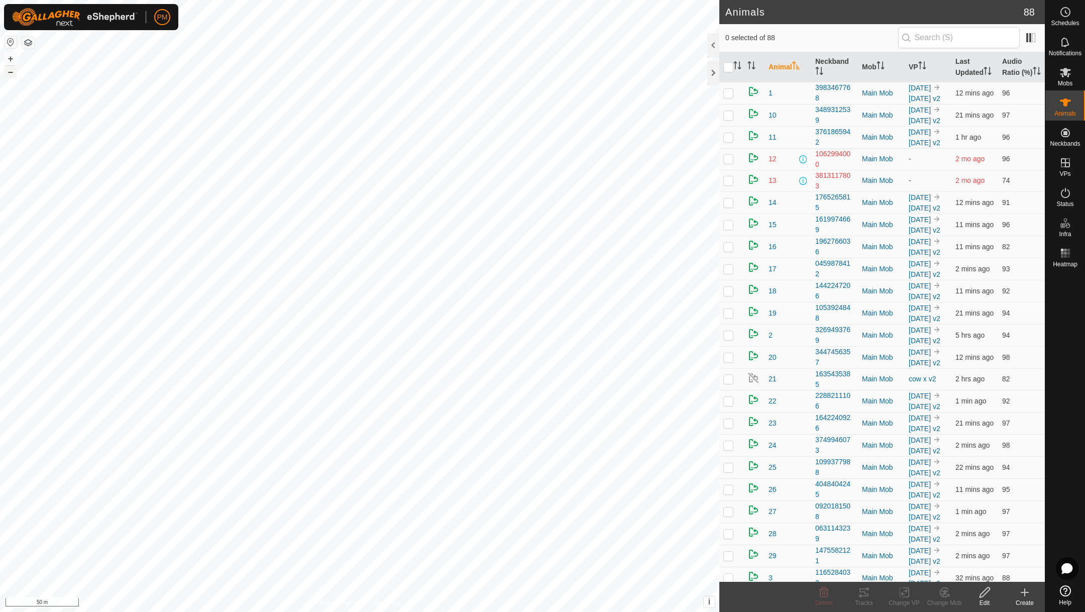
click at [9, 71] on button "–" at bounding box center [11, 72] width 12 height 12
click at [9, 72] on button "–" at bounding box center [11, 72] width 12 height 12
click at [1063, 196] on icon at bounding box center [1065, 193] width 12 height 12
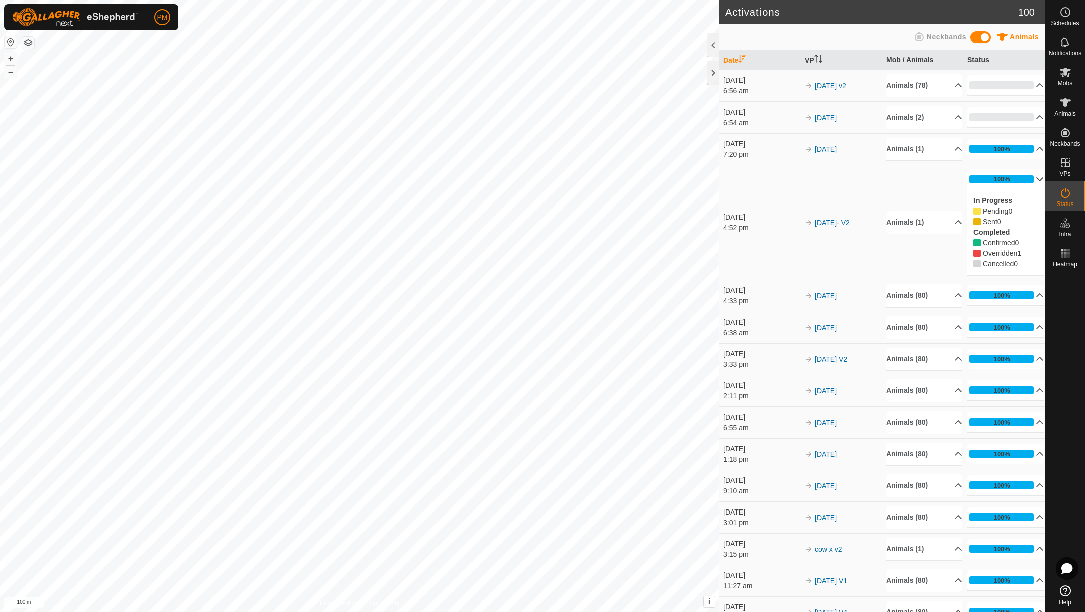
click at [1036, 181] on icon at bounding box center [1039, 179] width 8 height 8
